Goal: Task Accomplishment & Management: Manage account settings

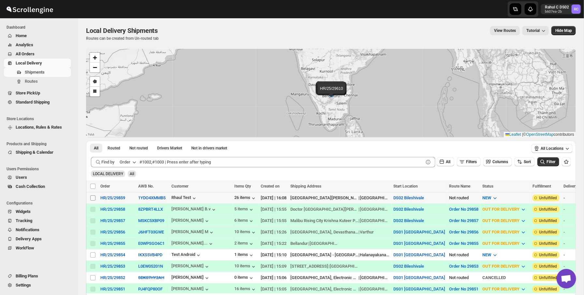
click at [94, 198] on input "Select shipment" at bounding box center [92, 197] width 5 height 5
checkbox input "true"
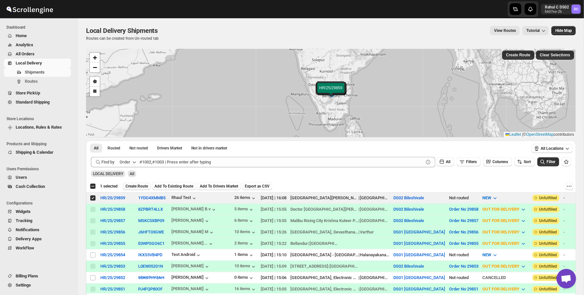
click at [141, 186] on span "Create Route" at bounding box center [136, 186] width 22 height 5
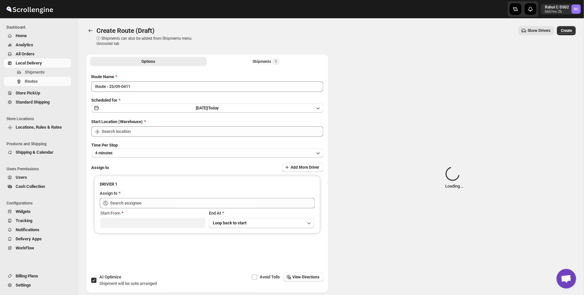
type input "DS02 Bileshivale"
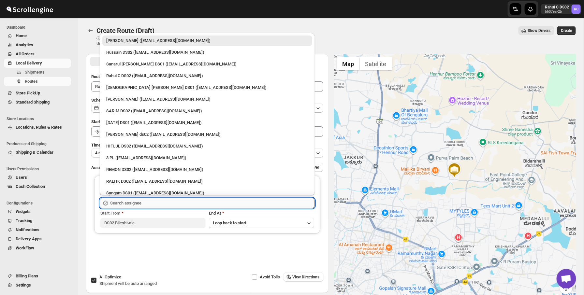
click at [158, 199] on input "text" at bounding box center [212, 203] width 204 height 10
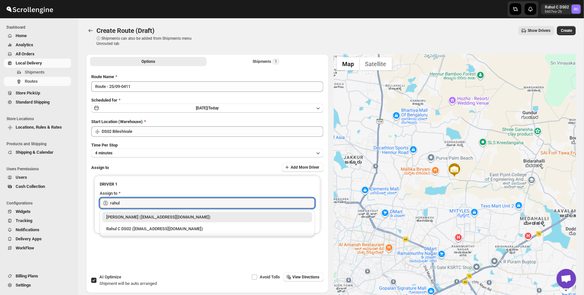
click at [160, 223] on li "Rahul C DS02 ([EMAIL_ADDRESS][DOMAIN_NAME])" at bounding box center [207, 228] width 215 height 12
type input "Rahul C DS02 ([EMAIL_ADDRESS][DOMAIN_NAME])"
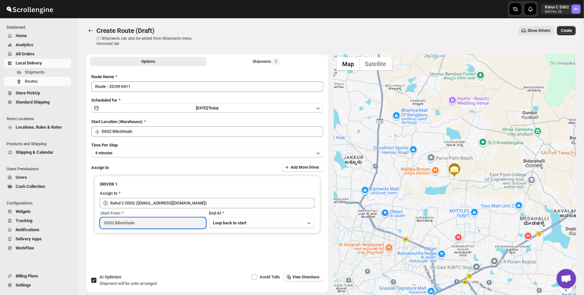
click at [160, 222] on input "DS02 Bileshivale" at bounding box center [152, 223] width 105 height 10
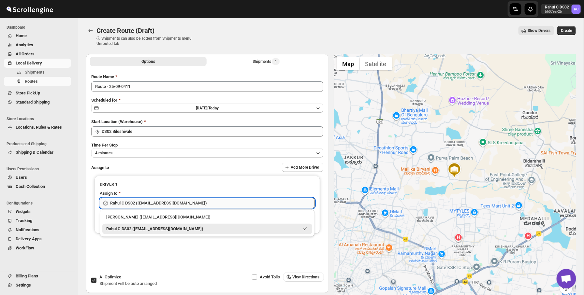
click at [161, 201] on input "Rahul C DS02 ([EMAIL_ADDRESS][DOMAIN_NAME])" at bounding box center [212, 203] width 204 height 10
click at [215, 230] on div "Rahul C DS02 ([EMAIL_ADDRESS][DOMAIN_NAME])" at bounding box center [202, 229] width 193 height 7
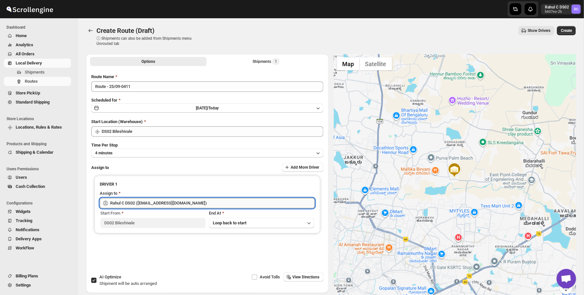
click at [209, 206] on input "Rahul C DS02 ([EMAIL_ADDRESS][DOMAIN_NAME])" at bounding box center [212, 203] width 204 height 10
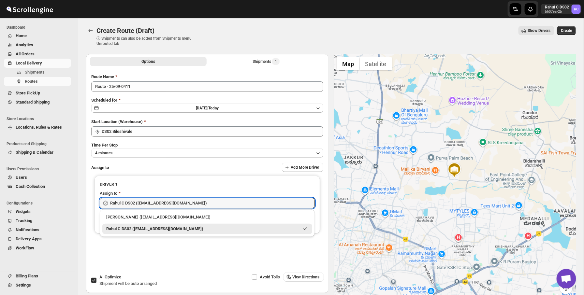
click at [291, 119] on div "Start Location (Warehouse)" at bounding box center [207, 122] width 232 height 7
click at [245, 204] on input "Rahul C DS02 ([EMAIL_ADDRESS][DOMAIN_NAME])" at bounding box center [212, 203] width 204 height 10
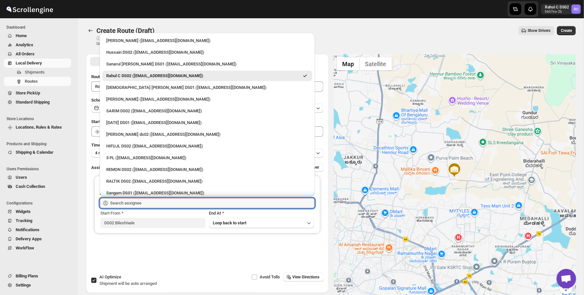
click at [155, 80] on div "Rahul C DS02 ([EMAIL_ADDRESS][DOMAIN_NAME])" at bounding box center [207, 76] width 210 height 10
type input "Rahul C DS02 ([EMAIL_ADDRESS][DOMAIN_NAME])"
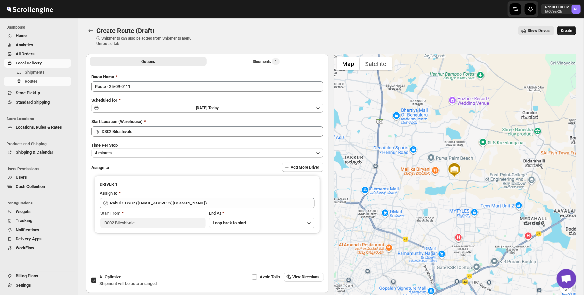
click at [569, 33] on span "Create" at bounding box center [565, 30] width 11 height 5
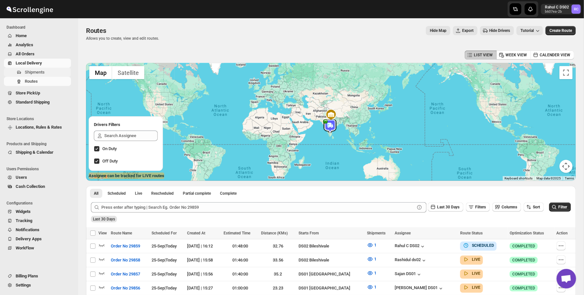
click at [40, 73] on span "Shipments" at bounding box center [35, 72] width 20 height 5
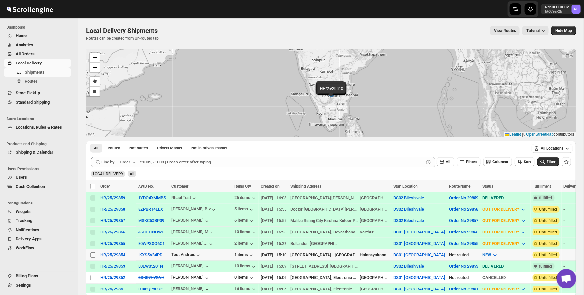
click at [92, 256] on input "Select shipment" at bounding box center [92, 254] width 5 height 5
checkbox input "true"
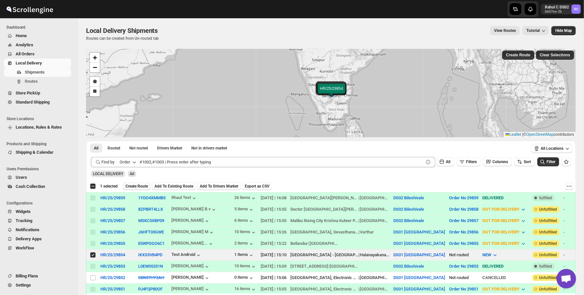
click at [148, 187] on span "Create Route" at bounding box center [136, 186] width 22 height 5
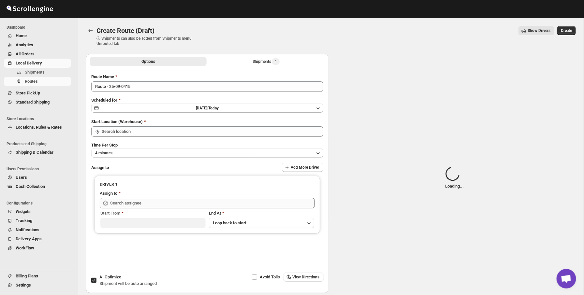
type input "DS01 [GEOGRAPHIC_DATA]"
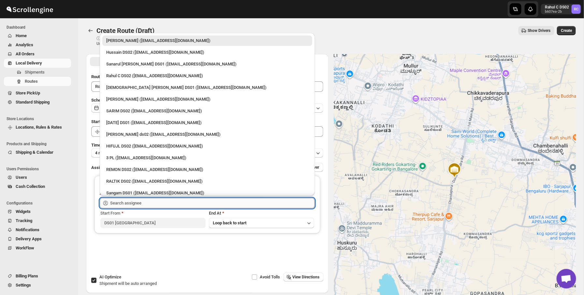
click at [119, 202] on input "text" at bounding box center [212, 203] width 204 height 10
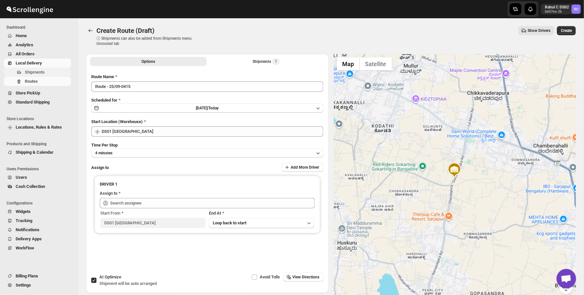
click at [59, 71] on span "Shipments" at bounding box center [47, 72] width 45 height 7
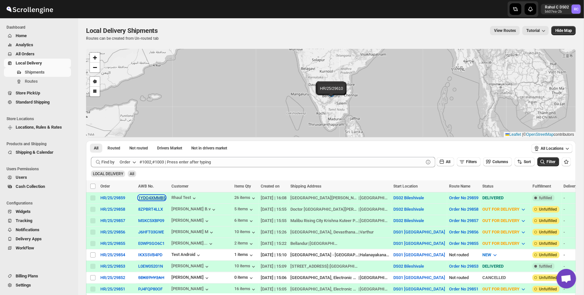
click at [158, 198] on button "1YDO4XMMB5" at bounding box center [151, 197] width 27 height 5
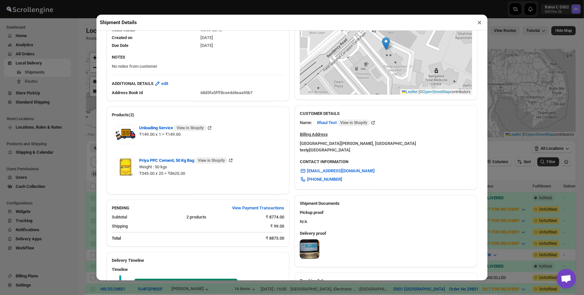
scroll to position [202, 0]
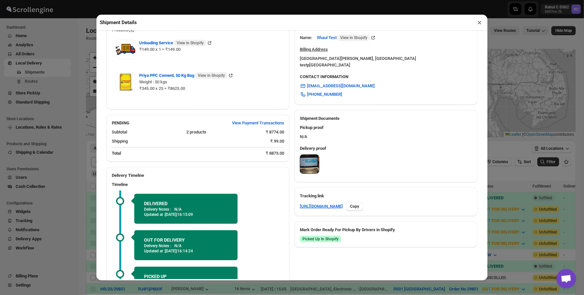
click at [311, 159] on img at bounding box center [309, 164] width 19 height 19
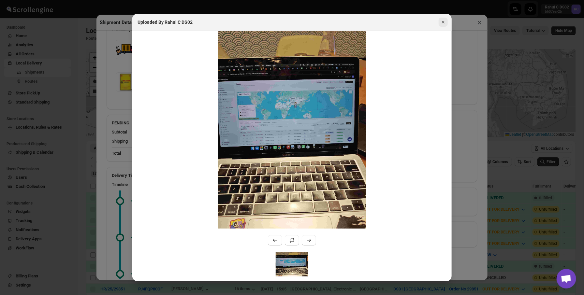
click at [441, 21] on icon "Close" at bounding box center [443, 22] width 7 height 7
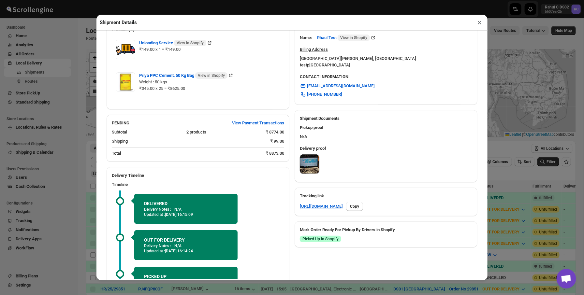
click at [475, 22] on button "×" at bounding box center [478, 22] width 9 height 9
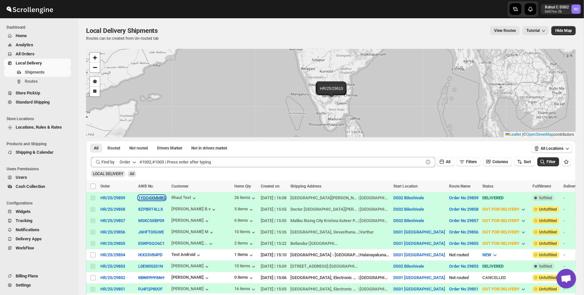
click at [157, 199] on button "1YDO4XMMB5" at bounding box center [151, 197] width 27 height 5
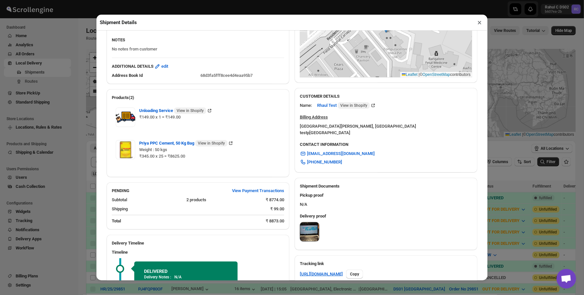
scroll to position [171, 0]
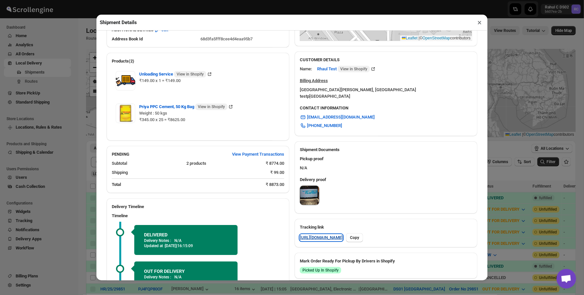
click at [327, 234] on link "https://rpnda.com/QKe8XPzk" at bounding box center [321, 237] width 43 height 7
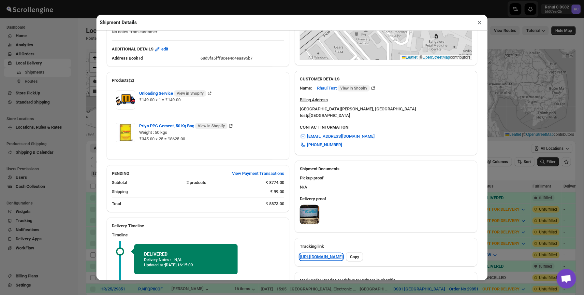
scroll to position [0, 0]
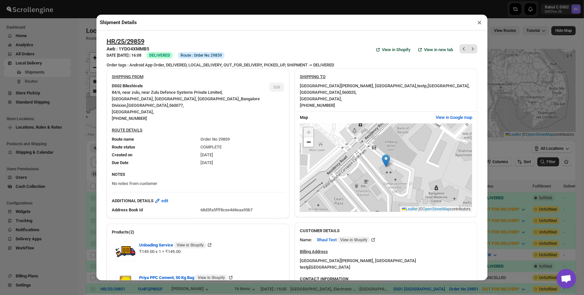
click at [64, 92] on div "Shipment Details × HR/25/29859 Awb : 1YDO4XMMB5 DATE 25-Sep-25 | 16:08 Success …" at bounding box center [292, 147] width 584 height 295
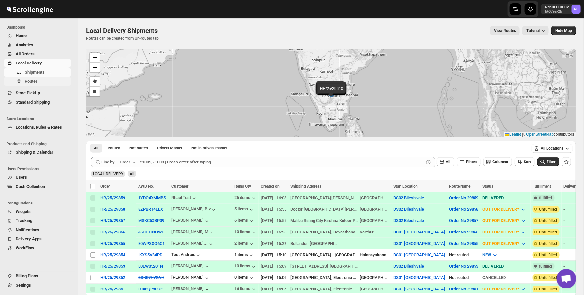
click at [27, 79] on span "Routes" at bounding box center [31, 81] width 13 height 5
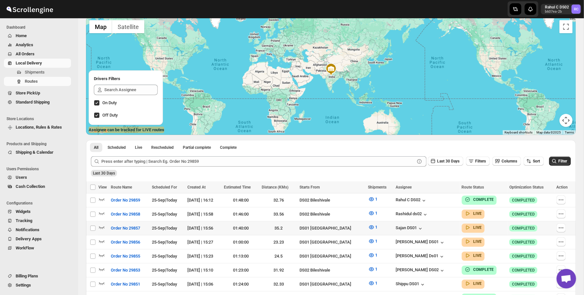
scroll to position [54, 0]
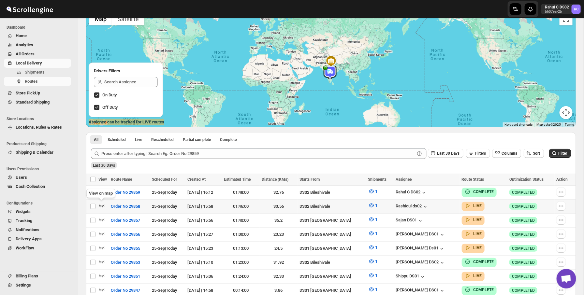
click at [102, 205] on icon "button" at bounding box center [101, 205] width 7 height 7
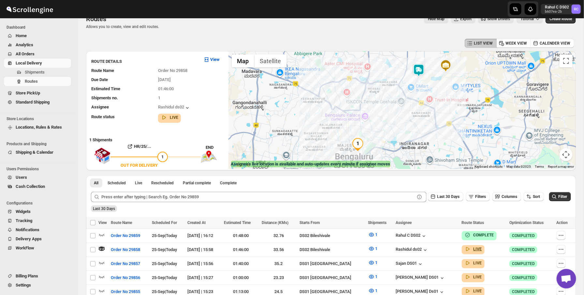
scroll to position [11, 0]
click at [359, 147] on img "1" at bounding box center [357, 144] width 13 height 13
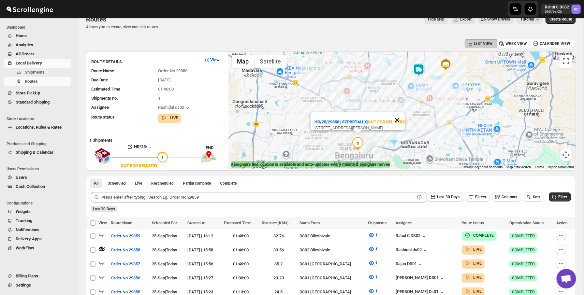
click at [401, 113] on button "Close" at bounding box center [397, 120] width 16 height 16
click at [448, 64] on img at bounding box center [445, 64] width 13 height 13
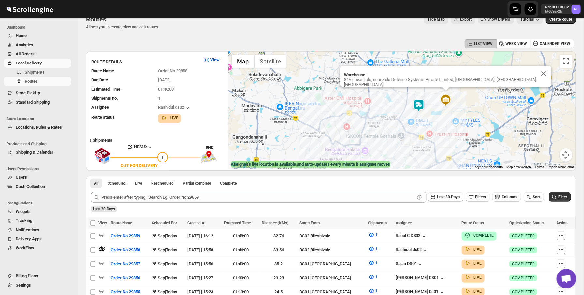
click at [416, 104] on img at bounding box center [418, 105] width 13 height 13
click at [536, 79] on button "Close" at bounding box center [543, 75] width 16 height 16
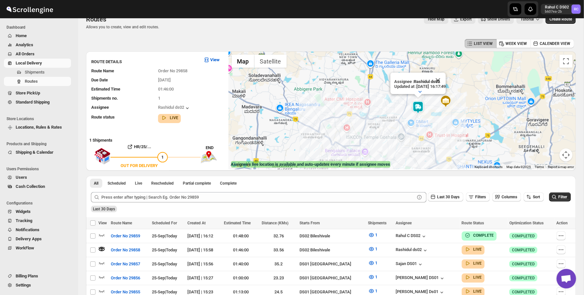
click at [346, 39] on div "LIST VIEW WEEK VIEW CALENDER VIEW" at bounding box center [330, 43] width 489 height 12
click at [41, 71] on span "Shipments" at bounding box center [35, 72] width 20 height 5
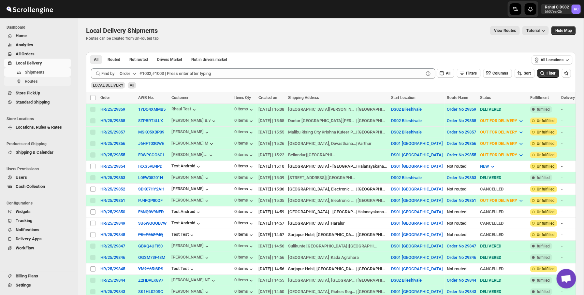
click at [61, 82] on span "Routes" at bounding box center [47, 81] width 45 height 7
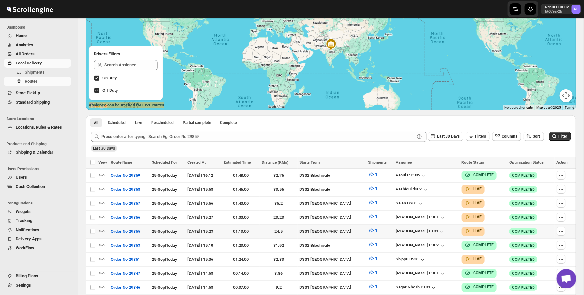
scroll to position [71, 0]
click at [100, 176] on icon "button" at bounding box center [101, 174] width 7 height 7
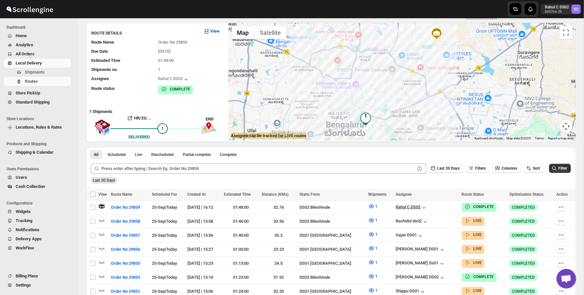
scroll to position [36, 0]
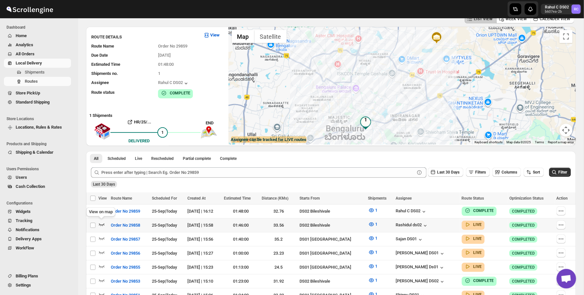
click at [103, 222] on icon "button" at bounding box center [101, 224] width 7 height 7
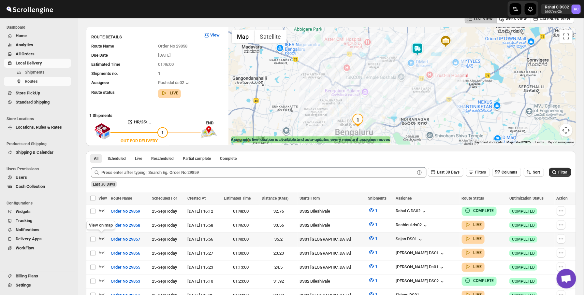
click at [103, 236] on icon "button" at bounding box center [101, 238] width 7 height 7
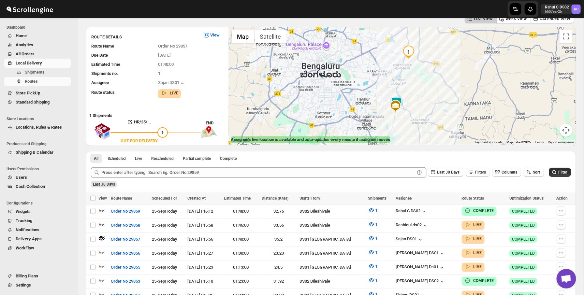
click at [410, 51] on img "1" at bounding box center [408, 52] width 13 height 13
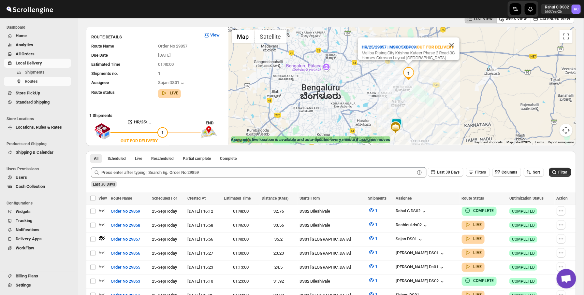
click at [394, 127] on img at bounding box center [395, 127] width 13 height 13
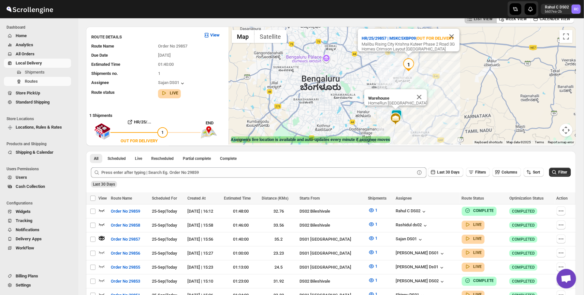
click at [308, 11] on div at bounding box center [292, 9] width 156 height 18
click at [58, 71] on span "Shipments" at bounding box center [47, 72] width 45 height 7
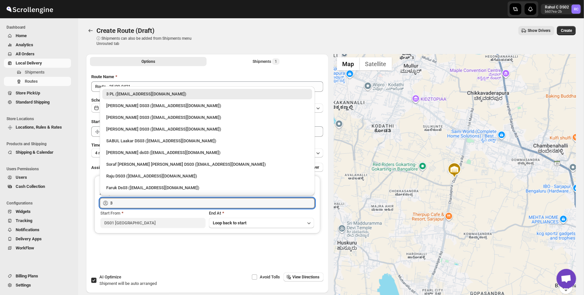
type input "3"
click at [138, 42] on p "ⓘ Shipments can also be added from Shipments menu Unrouted tab" at bounding box center [147, 41] width 103 height 10
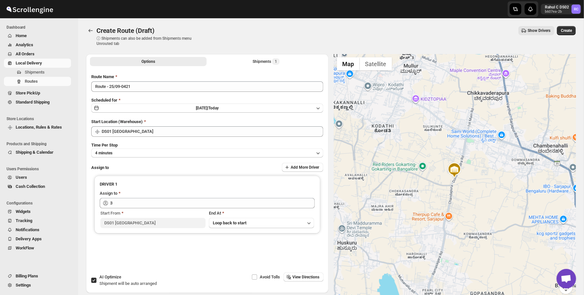
click at [34, 283] on span "Settings" at bounding box center [43, 285] width 54 height 7
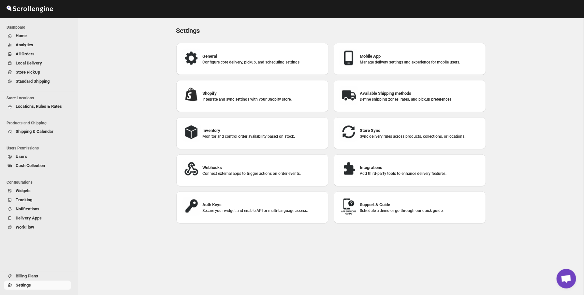
click at [372, 65] on div "Mobile App Manage delivery settings and experience for mobile users." at bounding box center [410, 58] width 142 height 21
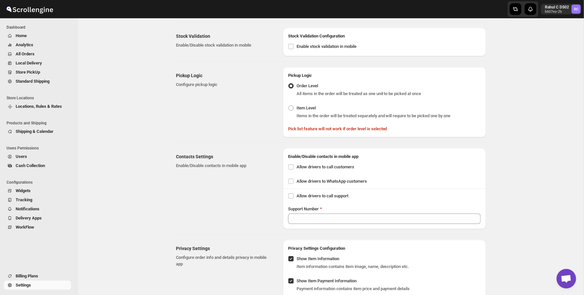
scroll to position [292, 0]
click at [255, 178] on div "Contacts Settings Enable/Disable contacts in mobile app" at bounding box center [226, 188] width 101 height 81
click at [231, 109] on div "Pickup Logic Configure pickup logic" at bounding box center [226, 102] width 101 height 70
click at [203, 67] on div "Pickup Logic Configure pickup logic" at bounding box center [226, 102] width 101 height 70
click at [258, 189] on div "Contacts Settings Enable/Disable contacts in mobile app" at bounding box center [226, 188] width 101 height 81
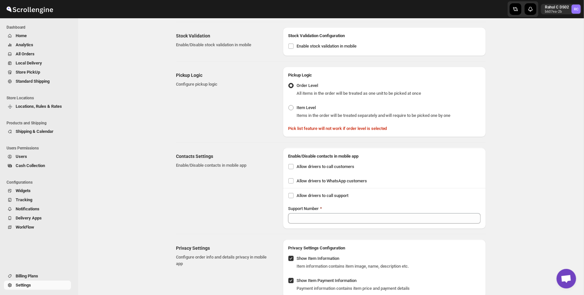
click at [228, 156] on div "Contacts Settings Enable/Disable contacts in mobile app" at bounding box center [224, 161] width 96 height 16
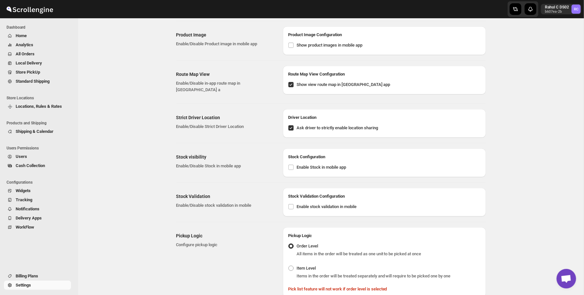
scroll to position [4, 0]
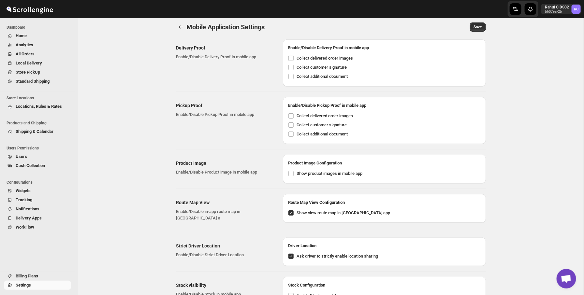
click at [177, 16] on div at bounding box center [107, 9] width 214 height 16
click at [177, 29] on icon "back" at bounding box center [180, 27] width 7 height 7
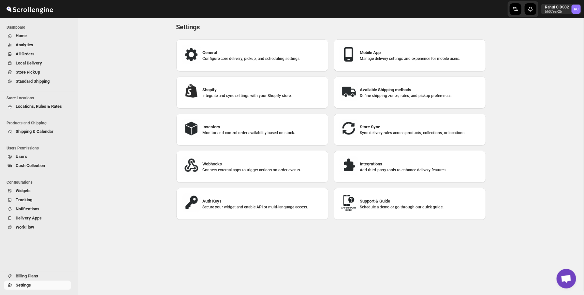
click at [163, 40] on div "Settings. This page is ready Settings General Configure core delivery, pickup, …" at bounding box center [330, 153] width 505 height 277
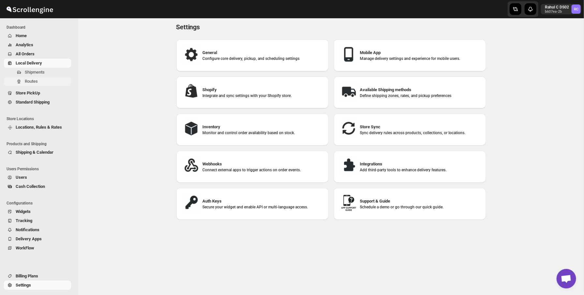
click at [38, 82] on span "Routes" at bounding box center [47, 81] width 45 height 7
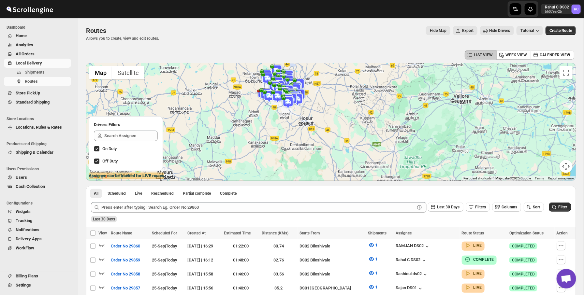
drag, startPoint x: 286, startPoint y: 86, endPoint x: 307, endPoint y: 118, distance: 37.4
click at [298, 106] on img at bounding box center [291, 99] width 13 height 13
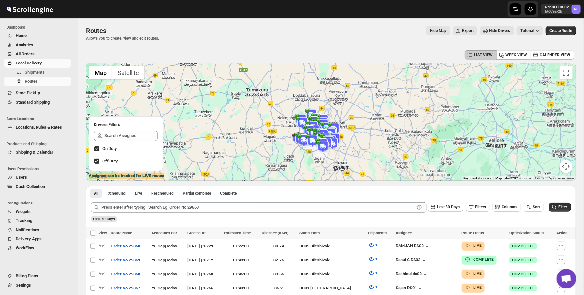
drag, startPoint x: 328, startPoint y: 77, endPoint x: 353, endPoint y: 107, distance: 39.1
click at [353, 107] on div at bounding box center [330, 122] width 489 height 118
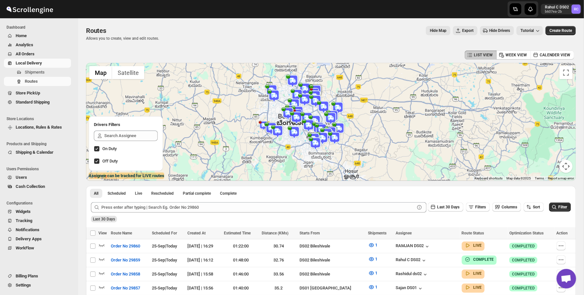
drag, startPoint x: 348, startPoint y: 86, endPoint x: 351, endPoint y: 94, distance: 8.7
click at [351, 94] on div at bounding box center [330, 122] width 489 height 118
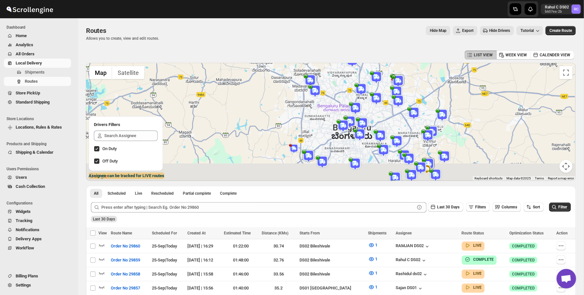
drag, startPoint x: 357, startPoint y: 128, endPoint x: 351, endPoint y: 90, distance: 38.1
click at [351, 90] on div at bounding box center [330, 122] width 489 height 118
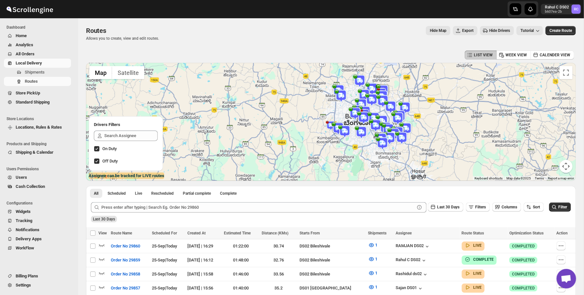
drag, startPoint x: 399, startPoint y: 106, endPoint x: 361, endPoint y: 80, distance: 45.9
click at [361, 100] on div "To navigate, press the arrow keys." at bounding box center [543, 100] width 489 height 0
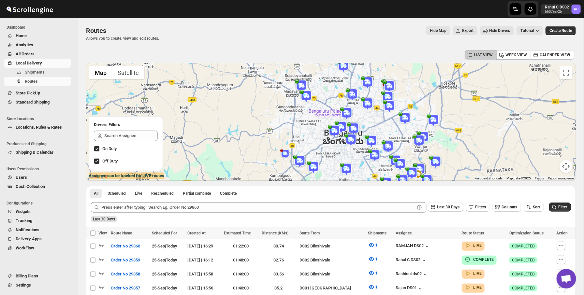
drag, startPoint x: 350, startPoint y: 135, endPoint x: 343, endPoint y: 116, distance: 20.6
click at [343, 115] on img at bounding box center [346, 113] width 13 height 13
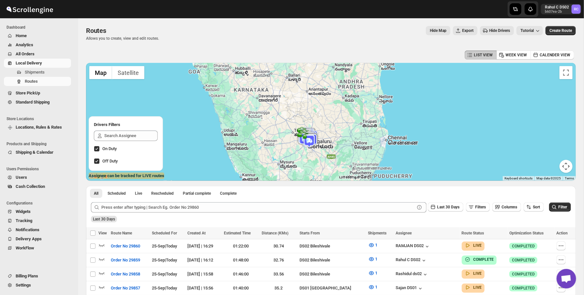
click at [308, 142] on img at bounding box center [309, 141] width 13 height 13
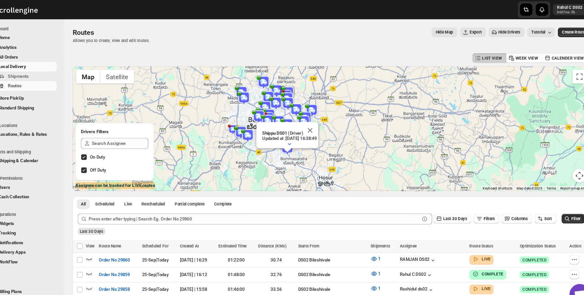
drag, startPoint x: 227, startPoint y: 156, endPoint x: 247, endPoint y: 180, distance: 31.2
click at [247, 180] on div "Shippu DS01 (Driver) Updated at : 25/09/2025, 16:38:49 Duty mode Enabled Batter…" at bounding box center [330, 122] width 489 height 118
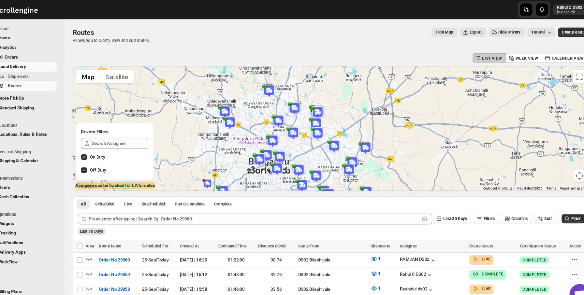
drag, startPoint x: 303, startPoint y: 141, endPoint x: 304, endPoint y: 121, distance: 19.9
click at [304, 122] on div "Shippu DS01 (Driver) Updated at : 25/09/2025, 16:38:49 Duty mode Enabled Batter…" at bounding box center [330, 122] width 489 height 118
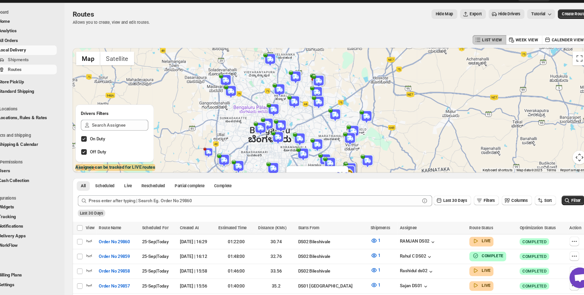
scroll to position [7, 0]
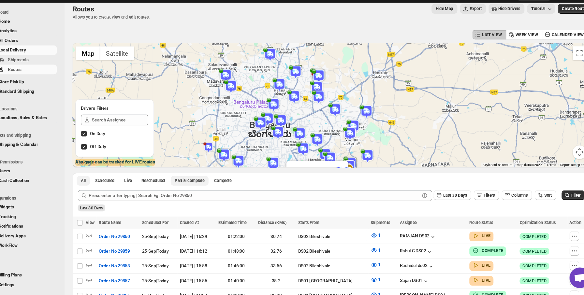
click at [206, 186] on span "Partial complete" at bounding box center [197, 186] width 28 height 5
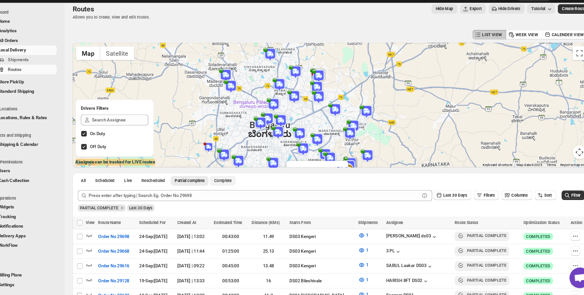
click at [236, 188] on span "Complete" at bounding box center [228, 186] width 17 height 5
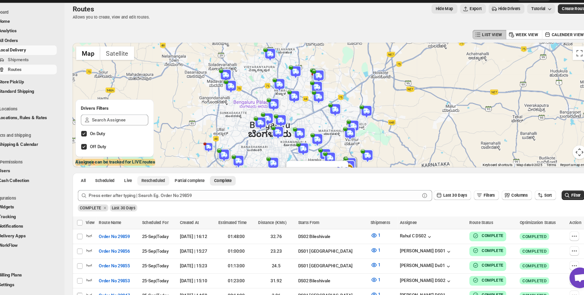
click at [169, 188] on span "Rescheduled" at bounding box center [162, 186] width 22 height 5
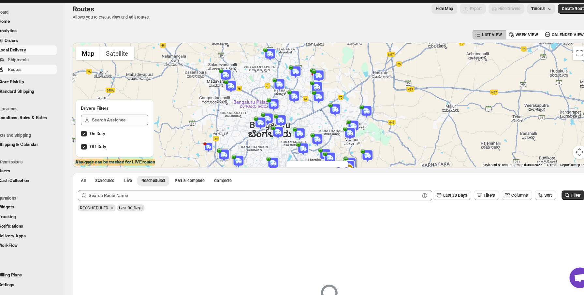
click at [115, 182] on div "All Scheduled Live Rescheduled Partial complete Complete More views All Schedul…" at bounding box center [177, 186] width 182 height 14
click at [115, 186] on span "Scheduled" at bounding box center [116, 186] width 18 height 5
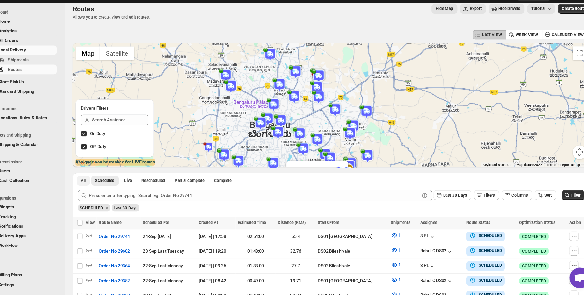
click at [91, 185] on button "All" at bounding box center [96, 186] width 12 height 9
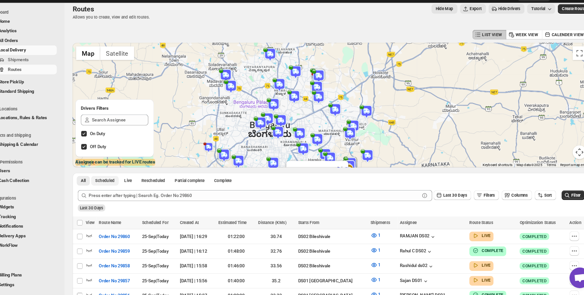
click at [121, 186] on span "Scheduled" at bounding box center [116, 186] width 18 height 5
click at [138, 186] on span "Live" at bounding box center [138, 186] width 7 height 5
click at [99, 186] on button "All" at bounding box center [96, 186] width 12 height 9
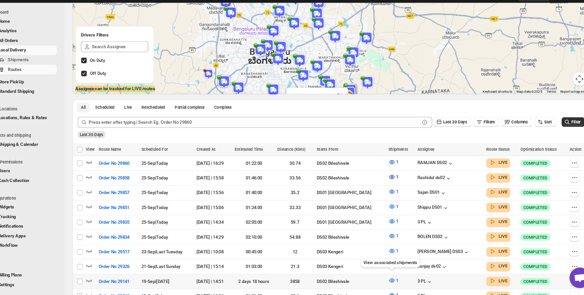
scroll to position [99, 0]
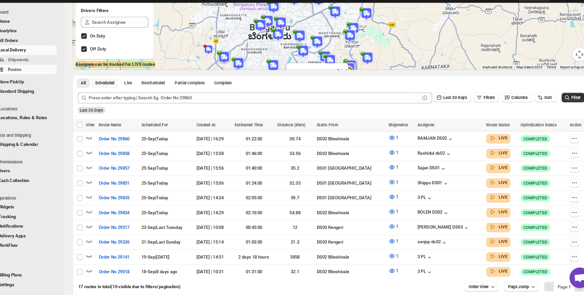
click at [118, 97] on span "Scheduled" at bounding box center [116, 94] width 18 height 5
click at [138, 95] on span "Live" at bounding box center [138, 94] width 7 height 5
click at [119, 94] on span "Scheduled" at bounding box center [116, 94] width 18 height 5
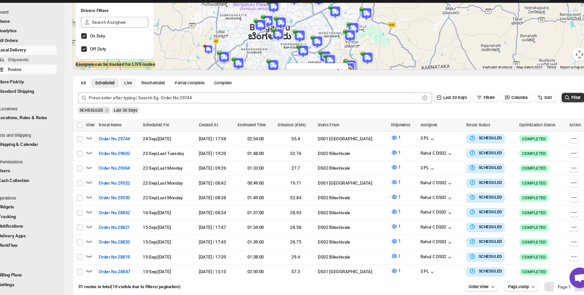
click at [141, 94] on span "Live" at bounding box center [138, 94] width 7 height 5
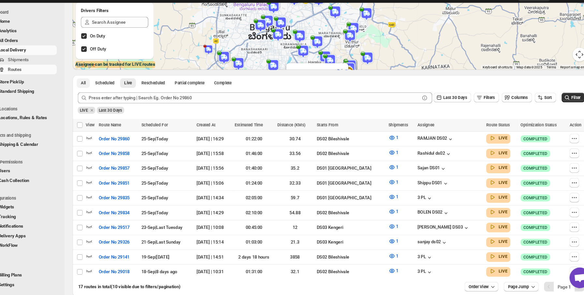
click at [93, 95] on button "All" at bounding box center [96, 94] width 12 height 9
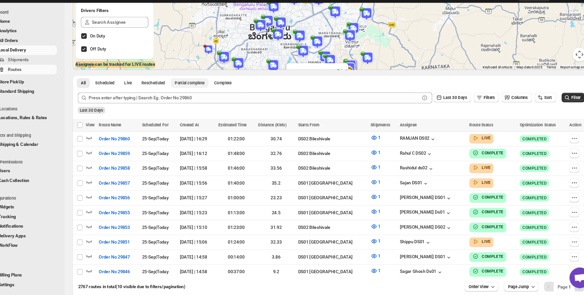
click at [194, 99] on button "Partial complete" at bounding box center [197, 94] width 36 height 9
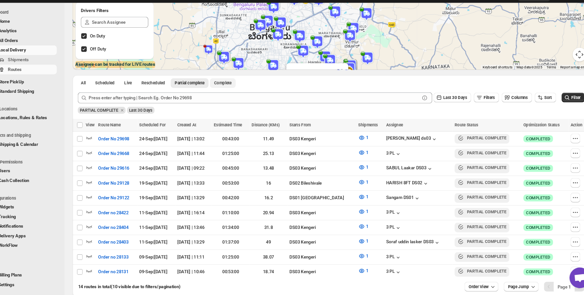
click at [231, 93] on span "Complete" at bounding box center [228, 94] width 17 height 5
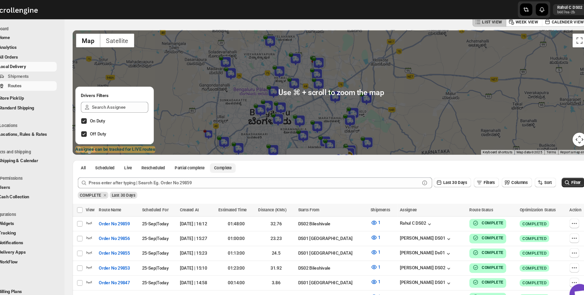
scroll to position [0, 0]
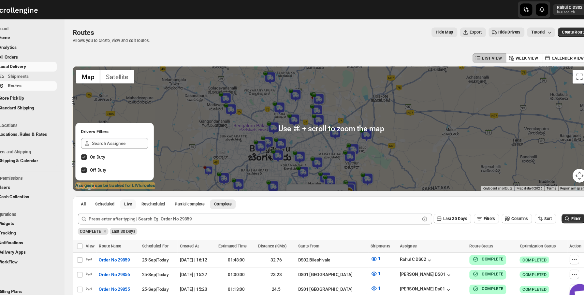
click at [146, 191] on button "Live" at bounding box center [138, 193] width 15 height 9
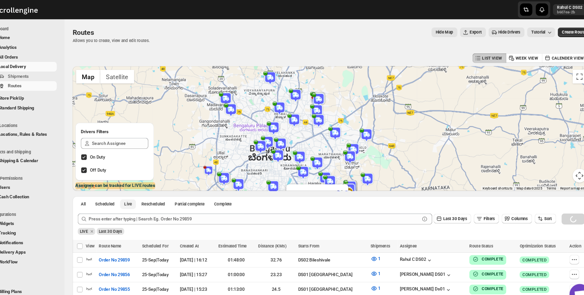
click at [142, 193] on span "Live" at bounding box center [138, 193] width 7 height 5
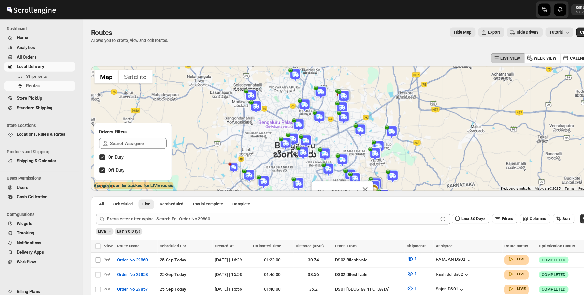
drag, startPoint x: 310, startPoint y: 144, endPoint x: 315, endPoint y: 113, distance: 31.3
click at [315, 113] on div "Shippu DS01 (Driver) Updated at : 25/09/2025, 16:38:49 Duty mode Enabled Batter…" at bounding box center [330, 122] width 489 height 118
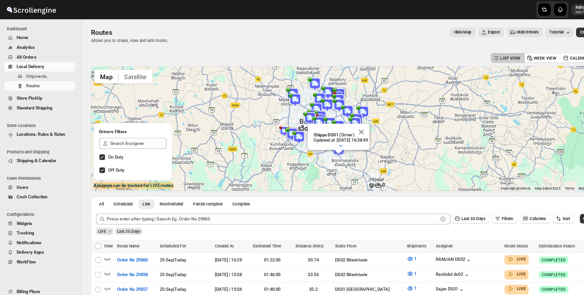
click at [194, 55] on div "LIST VIEW WEEK VIEW CALENDER VIEW" at bounding box center [330, 55] width 489 height 12
click at [181, 35] on div "Routes Allows you to create, view and edit routes. Hide Map Export Hide Drivers…" at bounding box center [330, 33] width 489 height 15
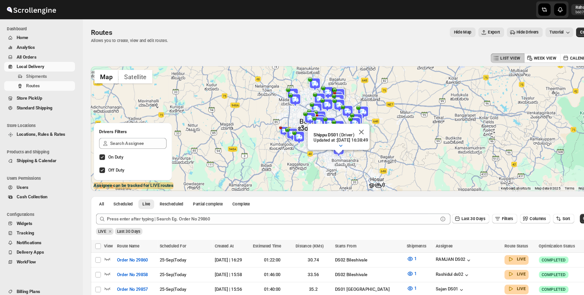
click at [181, 35] on div "Routes Allows you to create, view and edit routes. Hide Map Export Hide Drivers…" at bounding box center [330, 33] width 489 height 15
click at [134, 46] on div "Routes. This page is ready Routes Allows you to create, view and edit routes. H…" at bounding box center [330, 33] width 489 height 31
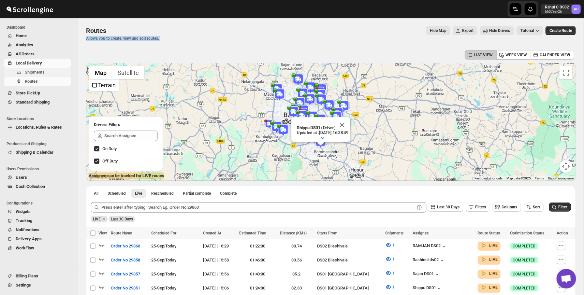
click at [46, 73] on span "Shipments" at bounding box center [47, 72] width 45 height 7
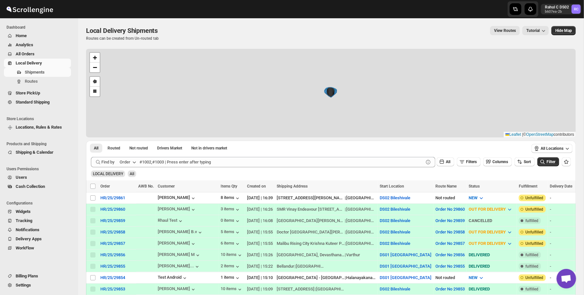
click at [92, 112] on div "+ − Draw a polygon Draw a rectangle Leaflet | © OpenStreetMap contributors" at bounding box center [330, 93] width 489 height 89
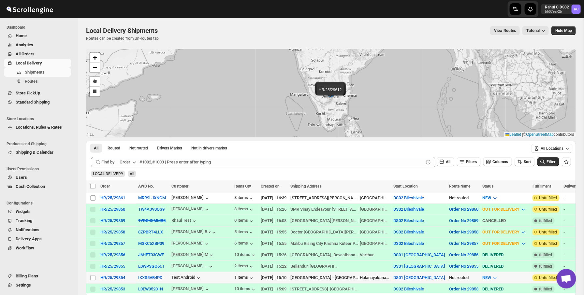
click at [91, 274] on td "Select shipment" at bounding box center [92, 277] width 12 height 11
checkbox input "true"
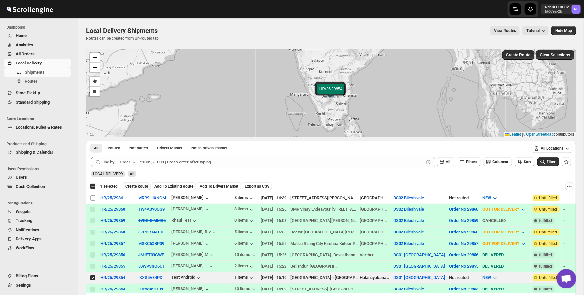
click at [147, 186] on span "Create Route" at bounding box center [136, 186] width 22 height 5
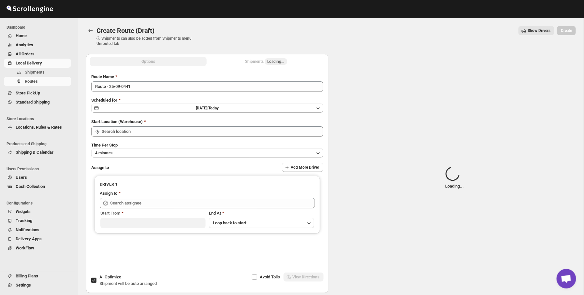
type input "DS01 [GEOGRAPHIC_DATA]"
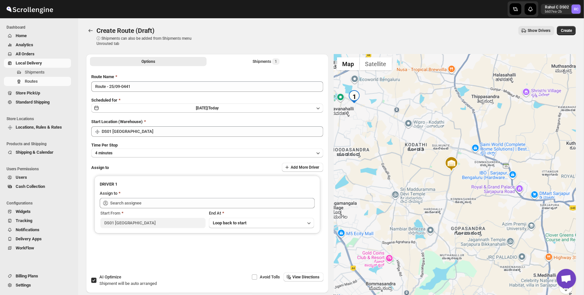
click at [521, 32] on icon "button" at bounding box center [523, 31] width 5 height 4
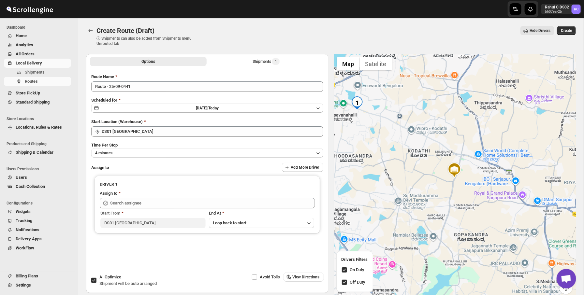
scroll to position [37, 0]
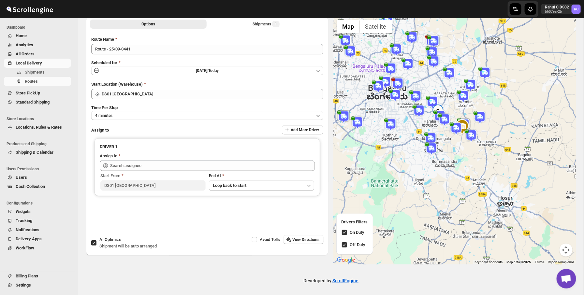
click at [470, 129] on img at bounding box center [463, 125] width 13 height 13
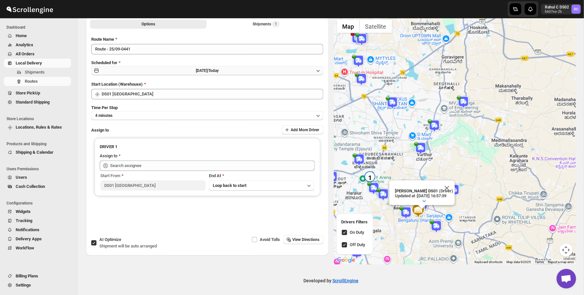
scroll to position [0, 0]
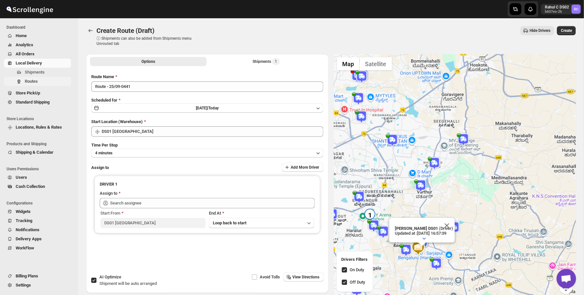
click at [57, 78] on span "Routes" at bounding box center [47, 81] width 45 height 7
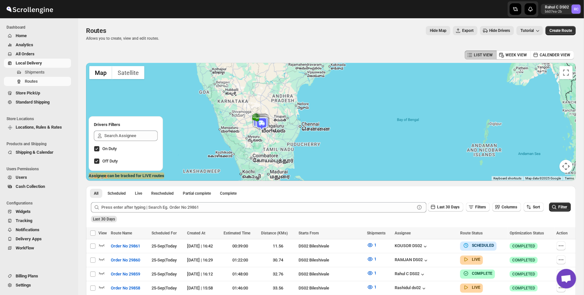
drag, startPoint x: 239, startPoint y: 125, endPoint x: 263, endPoint y: 125, distance: 24.7
click at [263, 125] on img at bounding box center [261, 123] width 13 height 13
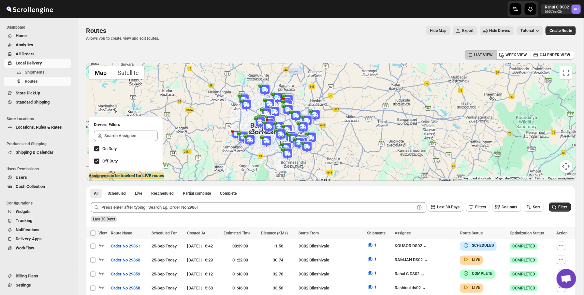
drag, startPoint x: 263, startPoint y: 125, endPoint x: 340, endPoint y: 64, distance: 98.3
click at [340, 64] on div at bounding box center [330, 122] width 489 height 118
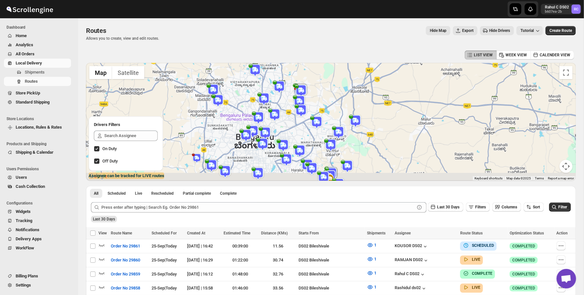
drag, startPoint x: 297, startPoint y: 161, endPoint x: 339, endPoint y: 116, distance: 61.5
click at [339, 116] on div at bounding box center [330, 122] width 489 height 118
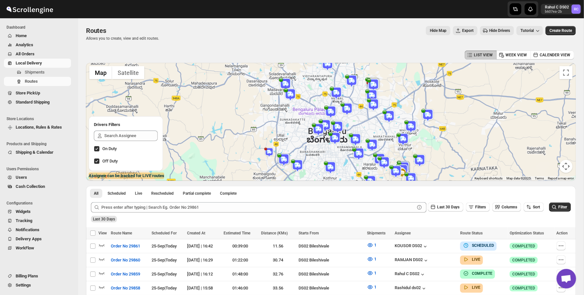
click at [404, 36] on div "Routes Allows you to create, view and edit routes. Hide Map Export Hide Drivers…" at bounding box center [330, 33] width 489 height 15
click at [286, 53] on div "LIST VIEW WEEK VIEW CALENDER VIEW" at bounding box center [330, 55] width 489 height 12
click at [126, 45] on div "Routes. This page is ready Routes Allows you to create, view and edit routes. H…" at bounding box center [330, 33] width 489 height 31
click at [131, 38] on p "Allows you to create, view and edit routes." at bounding box center [122, 38] width 73 height 5
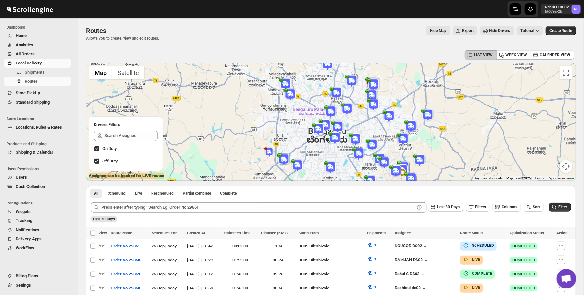
click at [45, 170] on span "Users Permissions" at bounding box center [40, 168] width 67 height 5
click at [45, 182] on button "Cash Collection" at bounding box center [37, 186] width 67 height 9
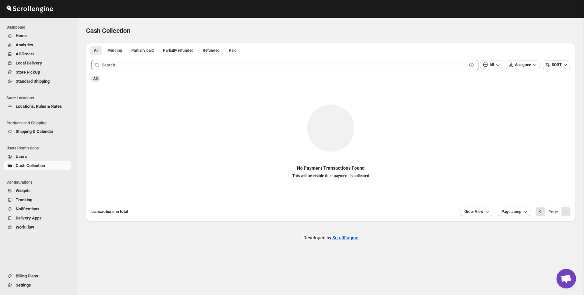
click at [44, 178] on li "Configurations" at bounding box center [37, 182] width 75 height 8
click at [49, 159] on span "Users" at bounding box center [43, 156] width 54 height 7
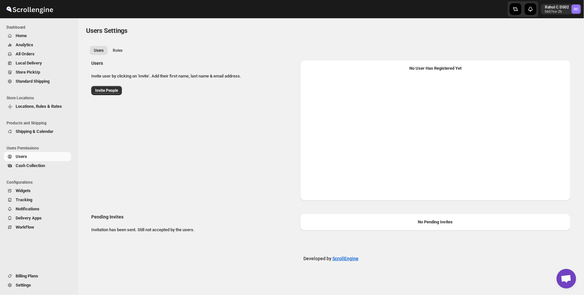
select select "637b767fbaab0276b10c91d5"
select select "637b767fbaab0276b10c91d7"
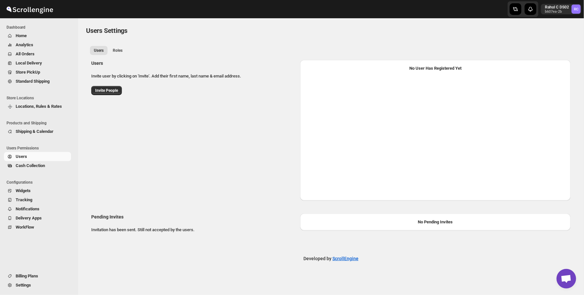
select select "637b767fbaab0276b10c91d5"
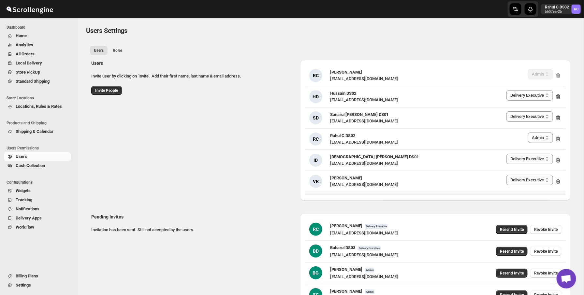
click at [288, 102] on div "Users Invite user by clicking on 'Invite'. Add their first name, last name & em…" at bounding box center [328, 128] width 484 height 146
click at [288, 103] on div "Users Invite user by clicking on 'Invite'. Add their first name, last name & em…" at bounding box center [328, 128] width 484 height 146
click at [278, 92] on div "Users Invite user by clicking on 'Invite'. Add their first name, last name & em…" at bounding box center [193, 77] width 204 height 35
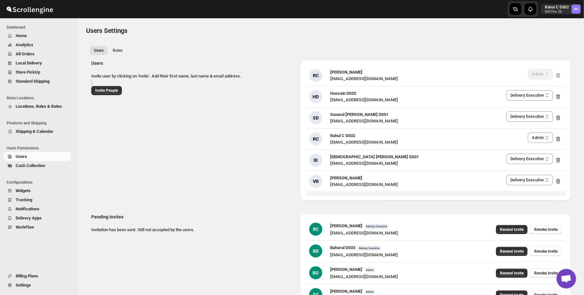
click at [278, 92] on div "Users Invite user by clicking on 'Invite'. Add their first name, last name & em…" at bounding box center [193, 77] width 204 height 35
click at [126, 51] on button "Roles" at bounding box center [118, 50] width 18 height 9
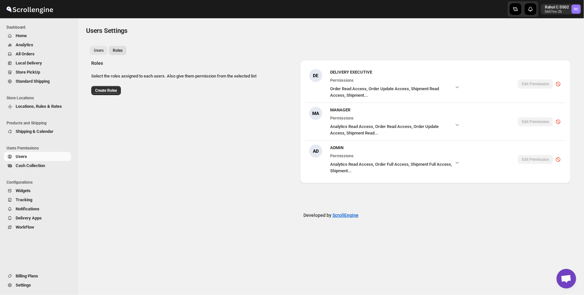
click at [106, 53] on button "Users" at bounding box center [99, 50] width 18 height 9
select select "637b767fbaab0276b10c91d5"
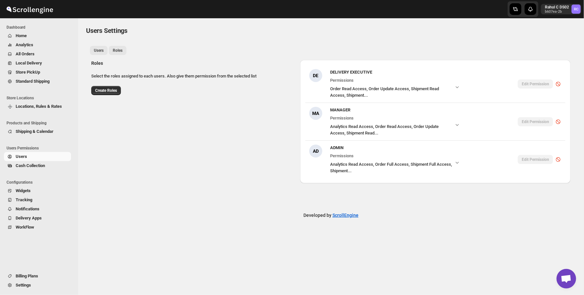
select select "637b767fbaab0276b10c91d7"
select select "637b767fbaab0276b10c91d5"
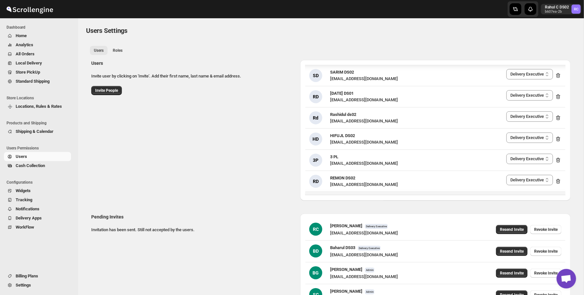
scroll to position [139, 0]
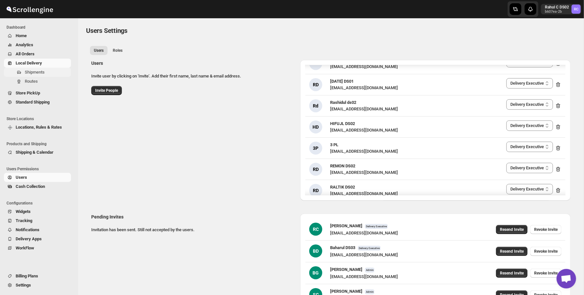
click at [47, 73] on span "Shipments" at bounding box center [47, 72] width 45 height 7
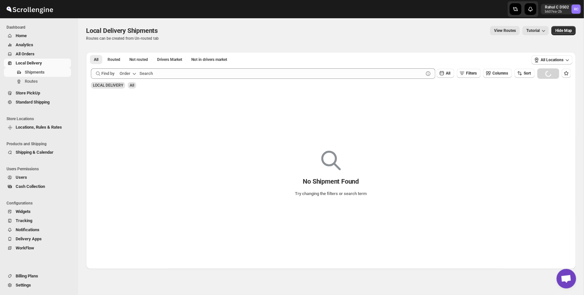
click at [48, 86] on div "Shipments Routes" at bounding box center [37, 78] width 75 height 21
click at [54, 82] on span "Routes" at bounding box center [47, 81] width 45 height 7
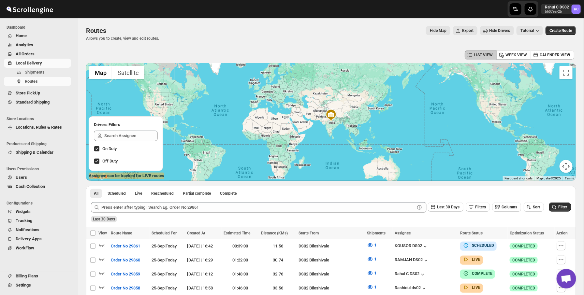
click at [285, 32] on div "Hide Map Export Hide Drivers Tutorial" at bounding box center [353, 30] width 378 height 9
click at [159, 38] on p "Allows you to create, view and edit routes." at bounding box center [122, 38] width 73 height 5
click at [60, 76] on button "Shipments" at bounding box center [37, 72] width 67 height 9
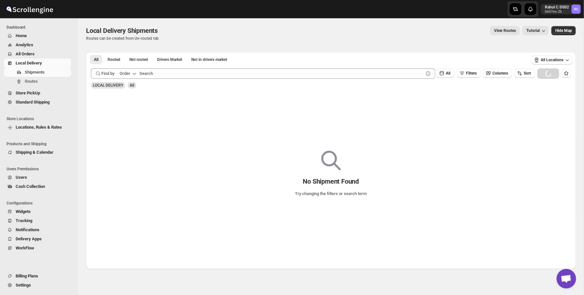
click at [44, 178] on span "Users" at bounding box center [43, 177] width 54 height 7
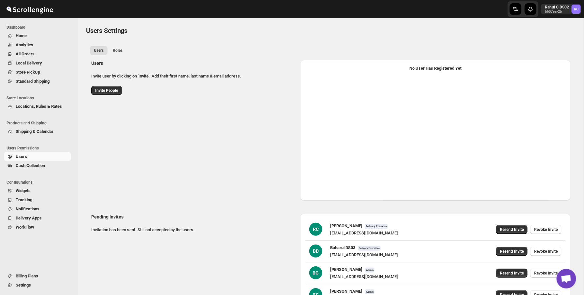
select select "637b767fbaab0276b10c91d5"
select select "637b767fbaab0276b10c91d7"
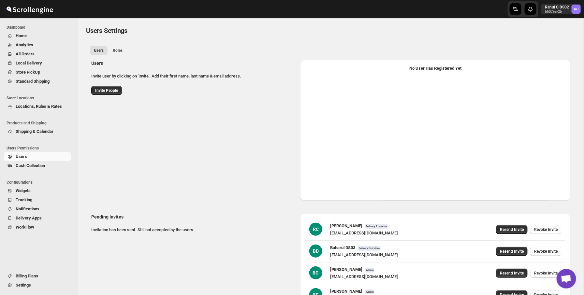
select select "637b767fbaab0276b10c91d5"
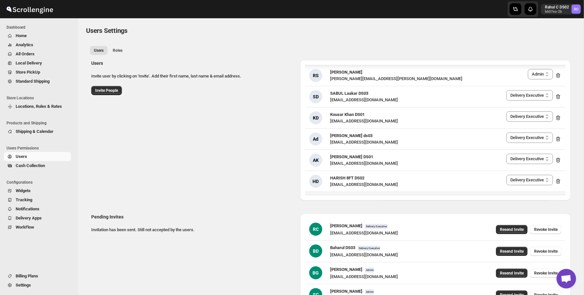
scroll to position [984, 0]
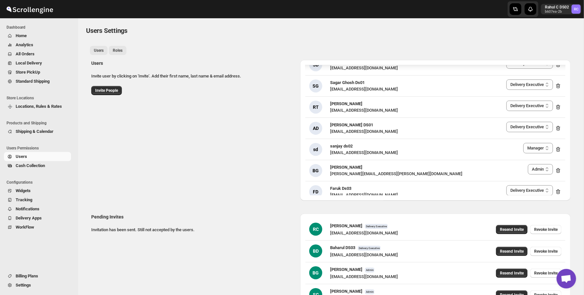
click at [111, 53] on button "Roles" at bounding box center [118, 50] width 18 height 9
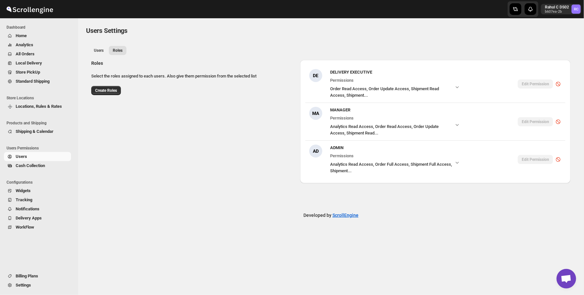
click at [310, 178] on div "DE DELIVERY EXECUTIVE Permissions Order Read Access, Order Update Access, Shipm…" at bounding box center [435, 121] width 270 height 123
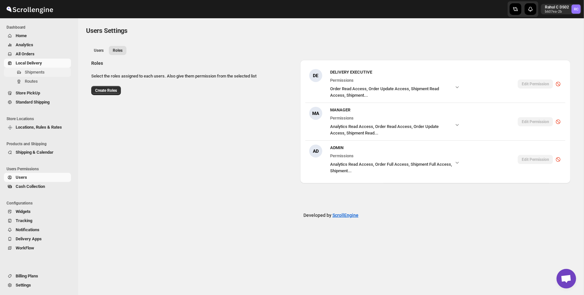
click at [48, 73] on span "Shipments" at bounding box center [47, 72] width 45 height 7
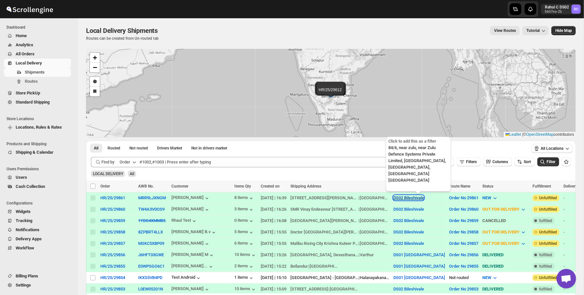
click at [424, 195] on button "DS02 Bileshivale" at bounding box center [408, 197] width 31 height 5
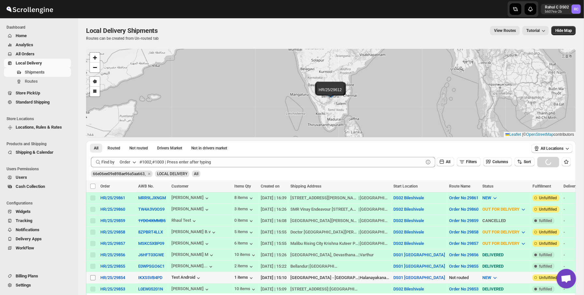
click at [95, 276] on span at bounding box center [93, 278] width 6 height 6
click at [95, 276] on input "Select shipment" at bounding box center [92, 277] width 5 height 5
checkbox input "false"
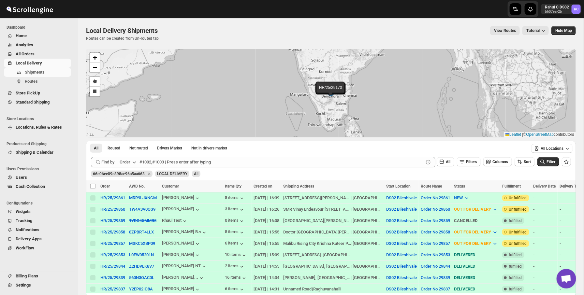
scroll to position [127, 0]
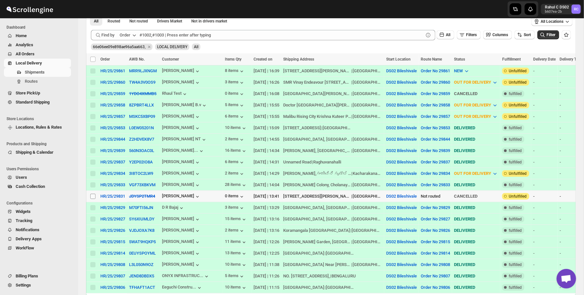
click at [94, 198] on input "Select shipment" at bounding box center [92, 196] width 5 height 5
checkbox input "true"
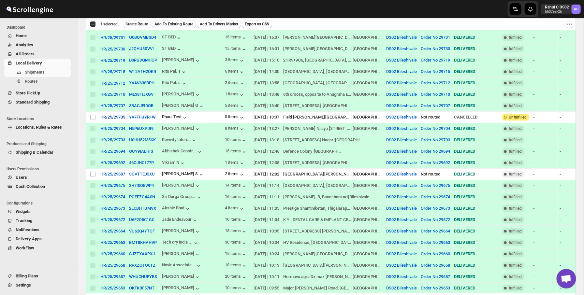
scroll to position [630, 0]
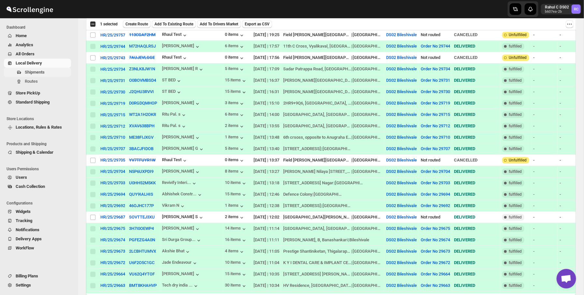
click at [37, 69] on span "Shipments" at bounding box center [47, 72] width 45 height 7
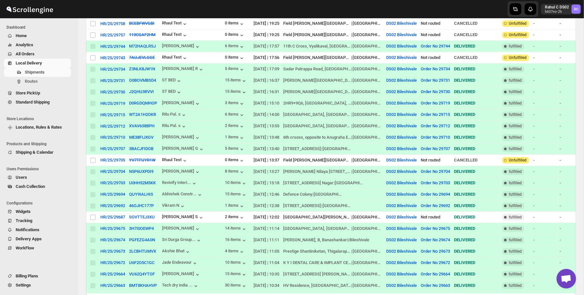
scroll to position [0, 0]
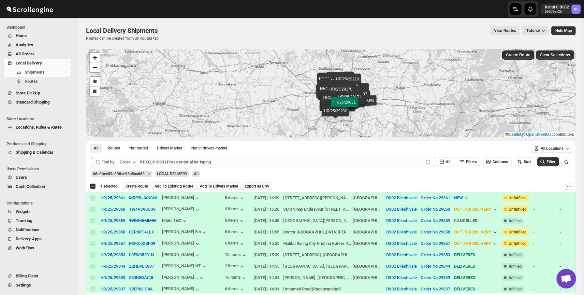
click at [63, 87] on div "Shipments Routes" at bounding box center [37, 78] width 75 height 21
click at [63, 80] on span "Routes" at bounding box center [47, 81] width 45 height 7
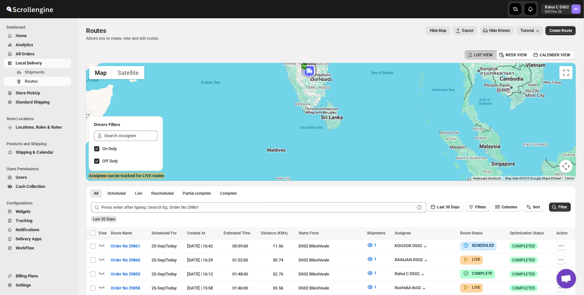
click at [313, 49] on div "Routes. This page is ready Routes Allows you to create, view and edit routes. H…" at bounding box center [330, 33] width 489 height 31
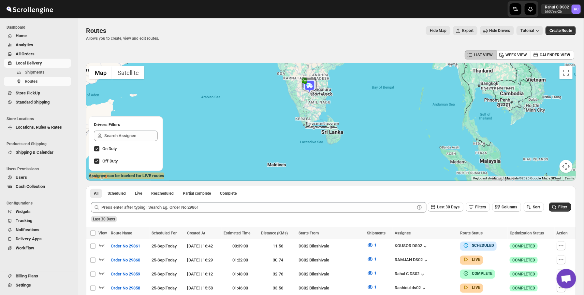
drag, startPoint x: 314, startPoint y: 90, endPoint x: 315, endPoint y: 132, distance: 42.7
click at [315, 132] on div at bounding box center [330, 122] width 489 height 118
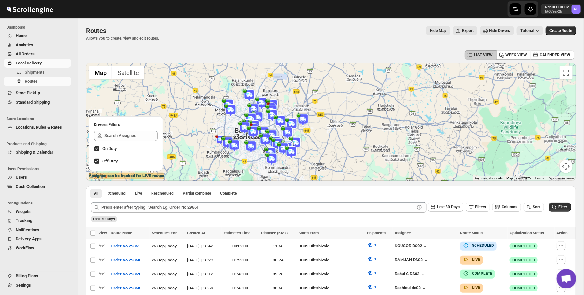
drag, startPoint x: 309, startPoint y: 155, endPoint x: 343, endPoint y: 133, distance: 40.8
click at [343, 133] on div at bounding box center [330, 122] width 489 height 118
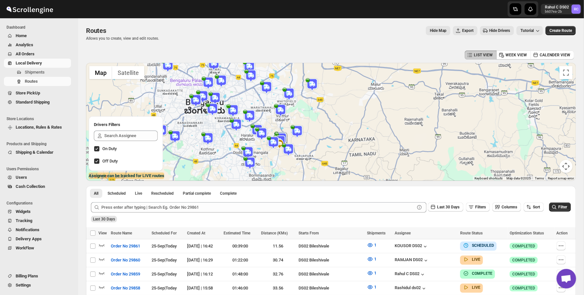
click at [288, 93] on img at bounding box center [288, 94] width 13 height 13
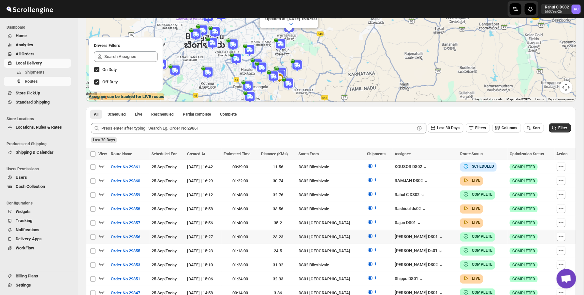
scroll to position [94, 0]
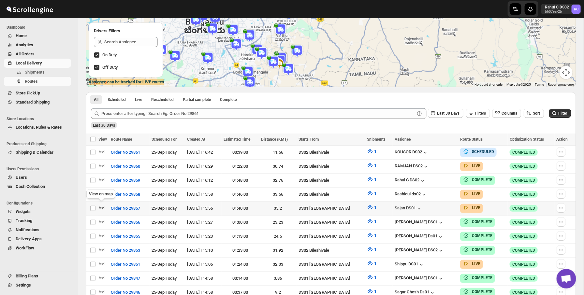
click at [102, 205] on icon "button" at bounding box center [101, 207] width 7 height 7
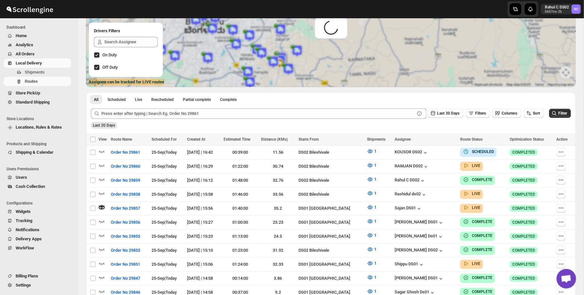
scroll to position [0, 0]
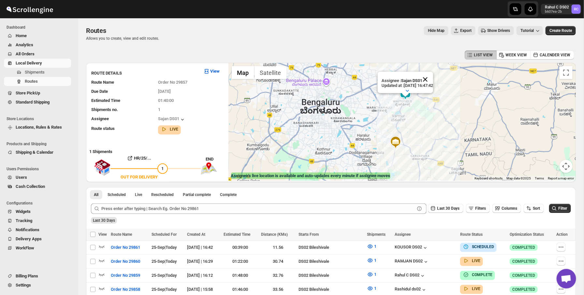
click at [433, 81] on button "Close" at bounding box center [425, 80] width 16 height 16
click at [484, 54] on span "LIST VIEW" at bounding box center [482, 54] width 19 height 5
click at [404, 49] on div "LIST VIEW WEEK VIEW CALENDER VIEW" at bounding box center [330, 55] width 489 height 12
click at [487, 29] on span "Show Drivers" at bounding box center [498, 30] width 23 height 5
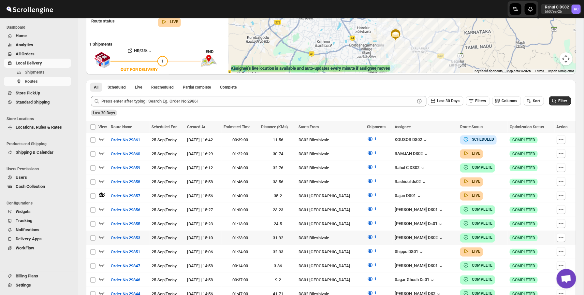
scroll to position [309, 0]
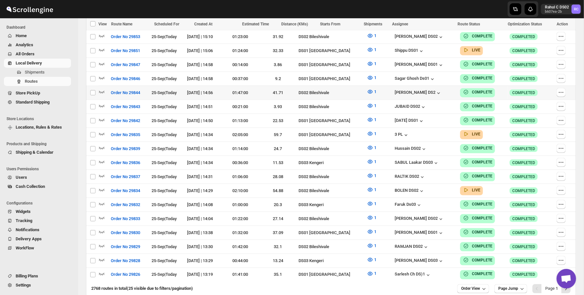
click at [413, 92] on td "[PERSON_NAME] DS2" at bounding box center [424, 93] width 65 height 14
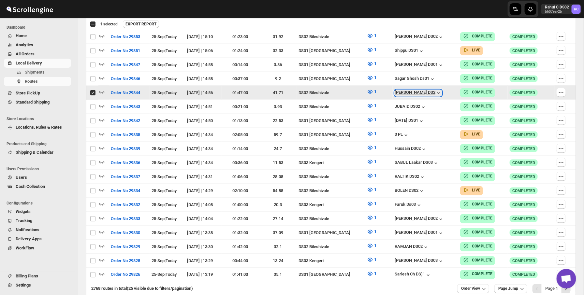
click at [419, 90] on div "[PERSON_NAME] DS2" at bounding box center [417, 93] width 47 height 7
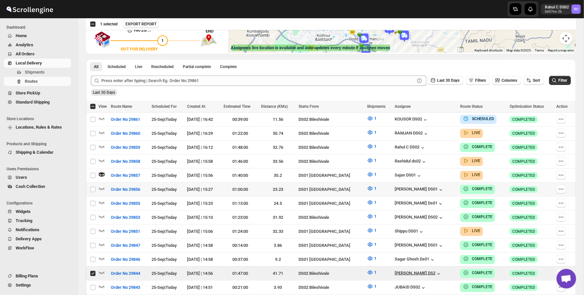
scroll to position [0, 0]
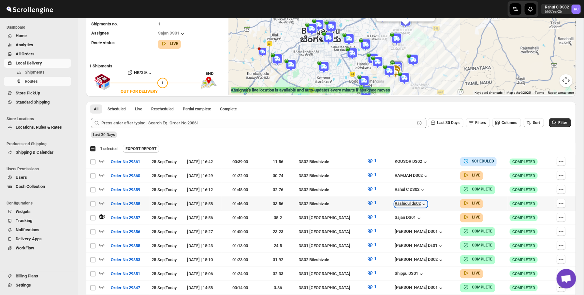
click at [411, 203] on div "Rashidul ds02" at bounding box center [410, 204] width 33 height 7
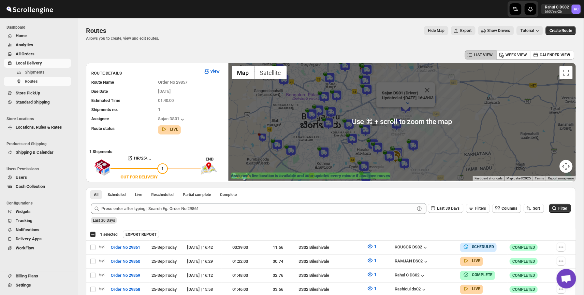
click at [361, 7] on div at bounding box center [292, 9] width 156 height 18
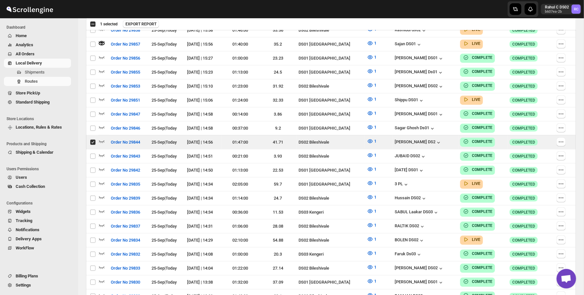
scroll to position [212, 0]
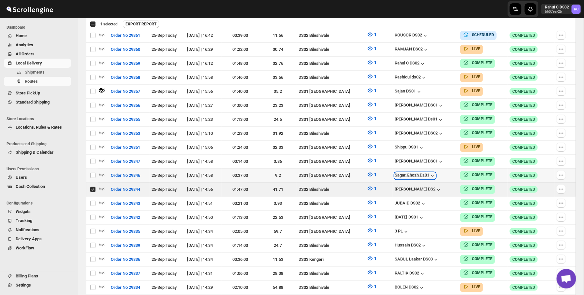
click at [415, 173] on div "Sagar Ghosh Ds01" at bounding box center [414, 176] width 41 height 7
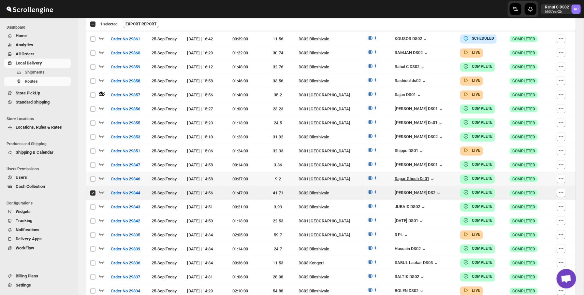
scroll to position [213, 0]
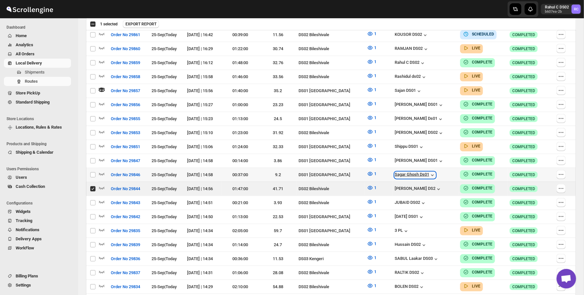
click at [417, 172] on div "Sagar Ghosh Ds01" at bounding box center [414, 175] width 41 height 7
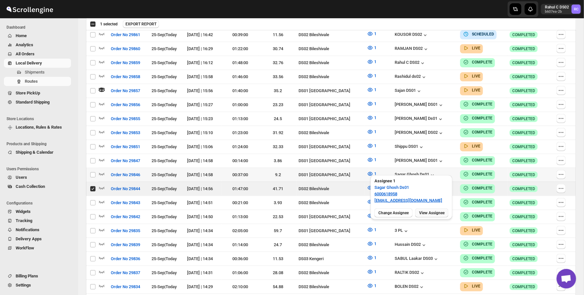
click at [429, 210] on span "View Assignee" at bounding box center [431, 212] width 25 height 5
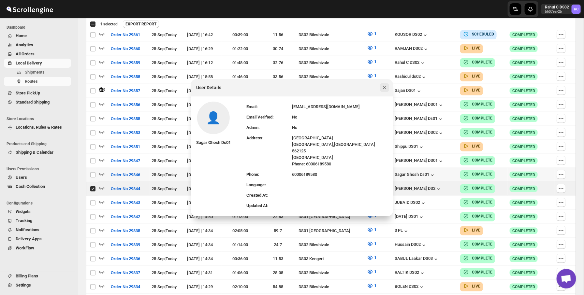
click at [383, 90] on icon "Close" at bounding box center [384, 87] width 7 height 7
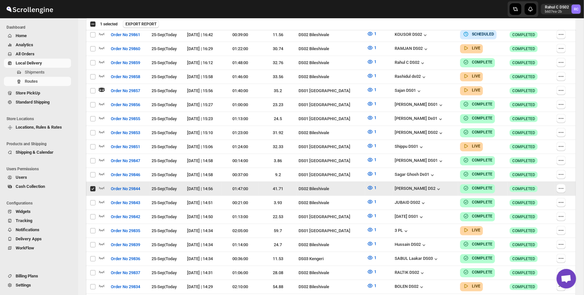
click at [94, 186] on input "Select route" at bounding box center [92, 188] width 5 height 5
checkbox input "false"
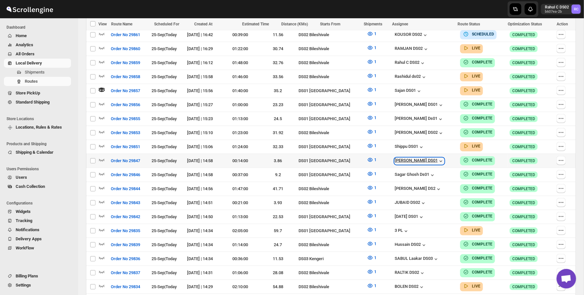
click at [411, 158] on div "[PERSON_NAME] DS01" at bounding box center [418, 161] width 49 height 7
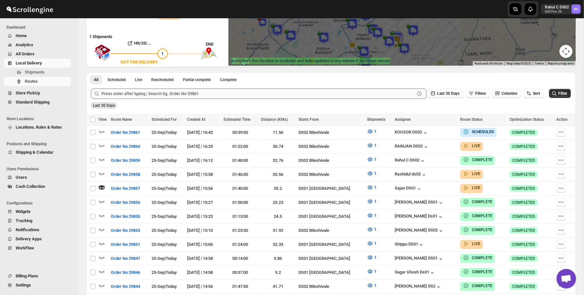
scroll to position [0, 0]
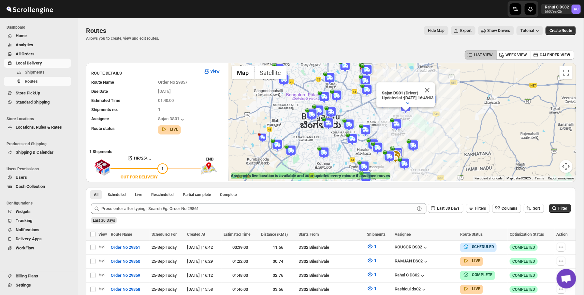
click at [481, 34] on button "Show Drivers" at bounding box center [496, 30] width 36 height 9
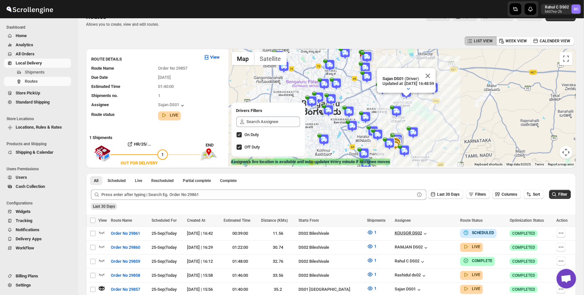
scroll to position [8, 0]
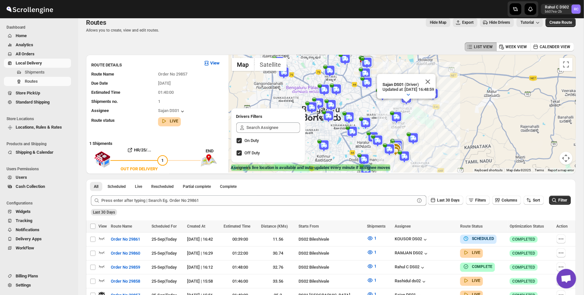
click at [332, 72] on img at bounding box center [329, 71] width 13 height 13
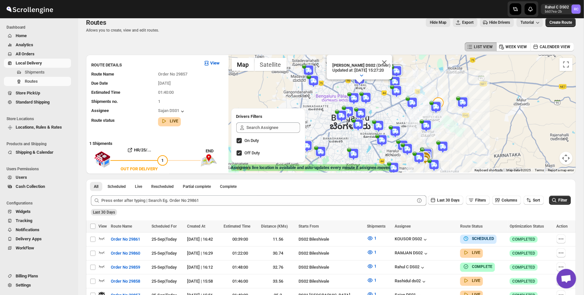
drag, startPoint x: 371, startPoint y: 130, endPoint x: 403, endPoint y: 108, distance: 39.1
click at [403, 108] on div "PRAKSH NEWAR DS02 (Driver) Updated at : 25/09/2025, 15:27:20 Duty mode Enabled …" at bounding box center [401, 114] width 347 height 118
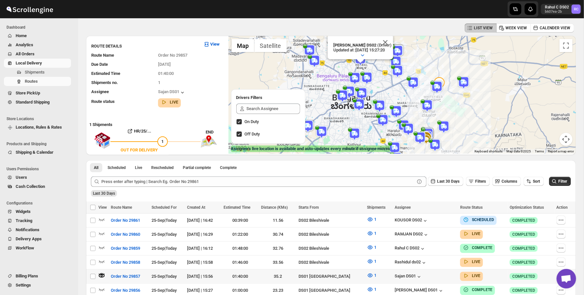
scroll to position [28, 0]
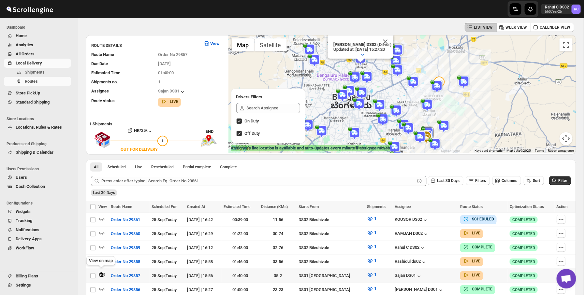
click at [101, 272] on icon "button" at bounding box center [101, 275] width 7 height 7
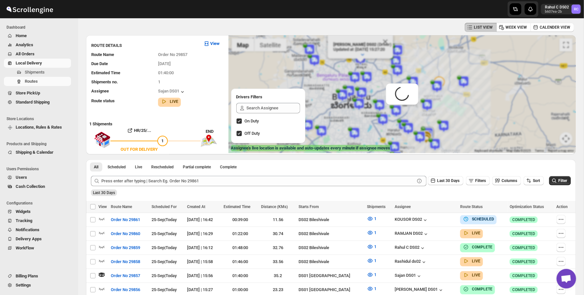
scroll to position [0, 0]
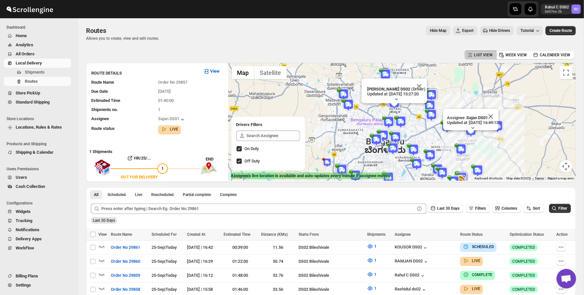
drag, startPoint x: 359, startPoint y: 119, endPoint x: 426, endPoint y: 149, distance: 72.6
click at [426, 149] on div "PRAKSH NEWAR DS02 (Driver) Updated at : 25/09/2025, 15:27:20 Duty mode Enabled …" at bounding box center [401, 122] width 347 height 118
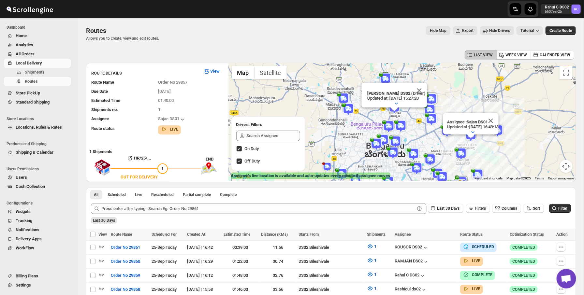
click at [383, 77] on img at bounding box center [385, 79] width 13 height 13
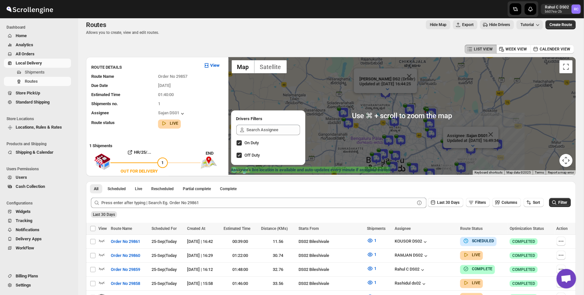
scroll to position [5, 0]
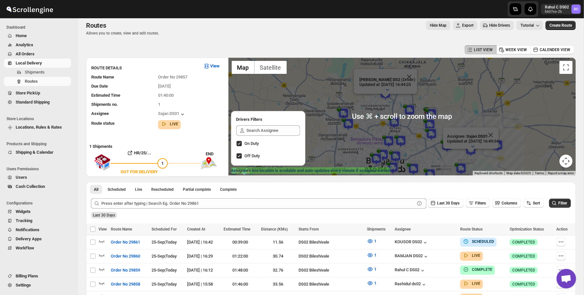
click at [426, 25] on button "Hide Map" at bounding box center [438, 25] width 24 height 9
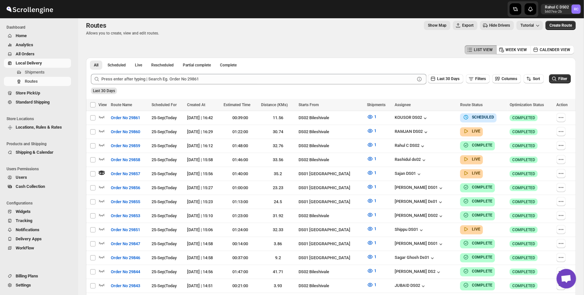
click at [432, 22] on button "Show Map" at bounding box center [437, 25] width 26 height 9
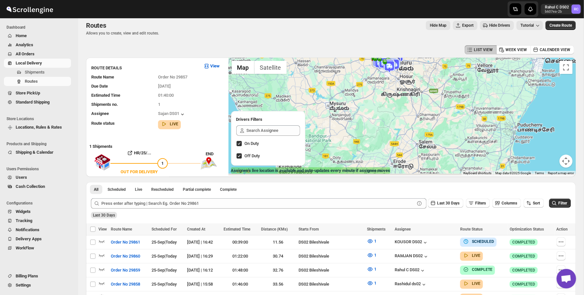
drag, startPoint x: 389, startPoint y: 87, endPoint x: 392, endPoint y: 65, distance: 21.4
click at [392, 65] on img at bounding box center [389, 66] width 13 height 13
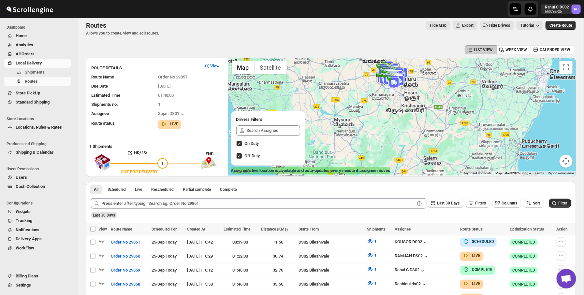
drag, startPoint x: 392, startPoint y: 66, endPoint x: 390, endPoint y: 123, distance: 56.7
click at [390, 123] on div "To navigate, press the arrow keys." at bounding box center [401, 117] width 347 height 118
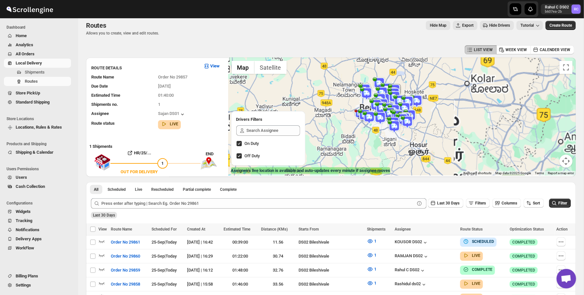
drag, startPoint x: 390, startPoint y: 123, endPoint x: 385, endPoint y: 170, distance: 46.9
click at [385, 169] on div "← Move left → Move right ↑ Move up ↓ Move down + Zoom in - Zoom out Home Jump l…" at bounding box center [401, 117] width 347 height 118
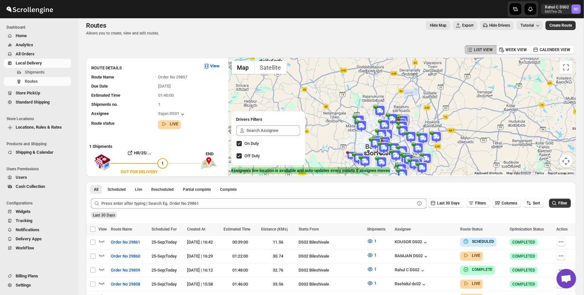
click at [379, 109] on img at bounding box center [379, 111] width 13 height 13
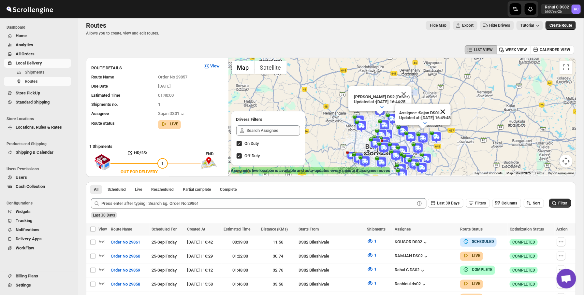
click at [446, 110] on button "Close" at bounding box center [443, 112] width 16 height 16
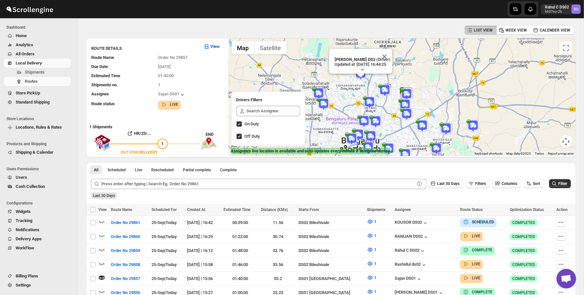
scroll to position [0, 0]
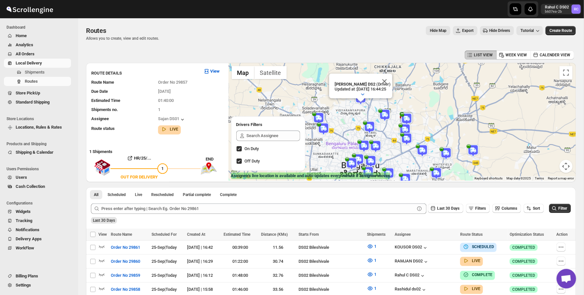
click at [349, 42] on div "Routes. This page is ready Routes Allows you to create, view and edit routes. H…" at bounding box center [330, 33] width 489 height 31
click at [239, 150] on input "On Duty" at bounding box center [238, 148] width 5 height 5
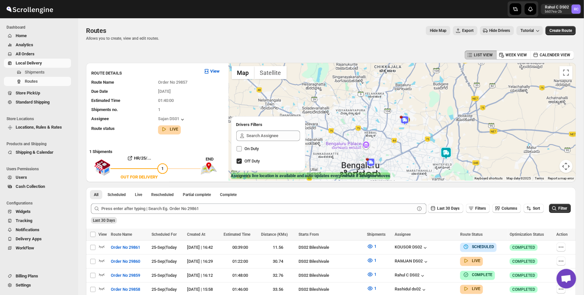
click at [239, 151] on input "On Duty" at bounding box center [238, 148] width 5 height 5
checkbox input "true"
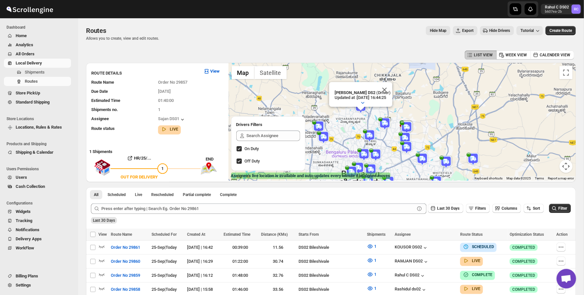
click at [240, 162] on input "Off Duty" at bounding box center [238, 161] width 5 height 5
click at [238, 160] on input "Off Duty" at bounding box center [238, 161] width 5 height 5
checkbox input "true"
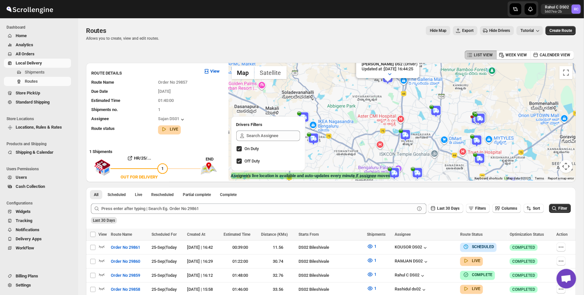
click at [407, 135] on img at bounding box center [405, 135] width 13 height 13
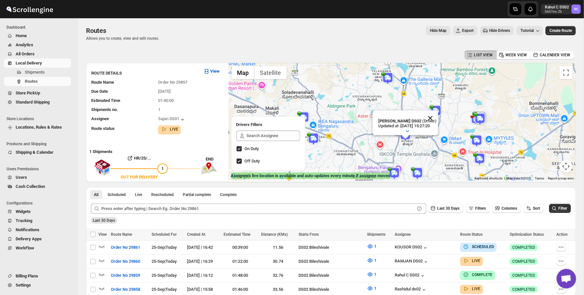
click at [437, 120] on button "Close" at bounding box center [430, 118] width 16 height 16
click at [103, 260] on div "View on map" at bounding box center [101, 263] width 32 height 14
click at [102, 261] on icon "button" at bounding box center [102, 261] width 6 height 3
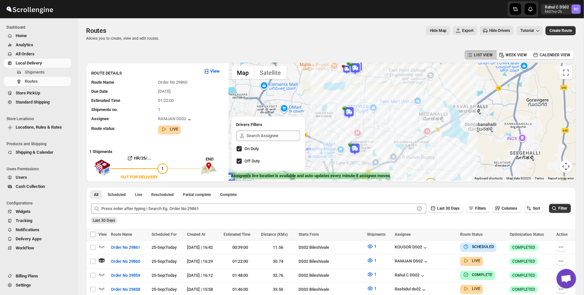
drag, startPoint x: 397, startPoint y: 139, endPoint x: 383, endPoint y: 175, distance: 38.3
click at [383, 175] on div "← Move left → Move right ↑ Move up ↓ Move down + Zoom in - Zoom out Home Jump l…" at bounding box center [401, 122] width 347 height 118
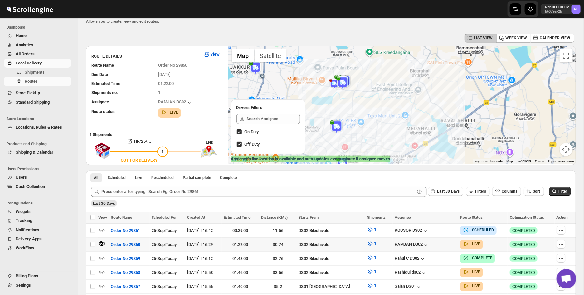
scroll to position [18, 0]
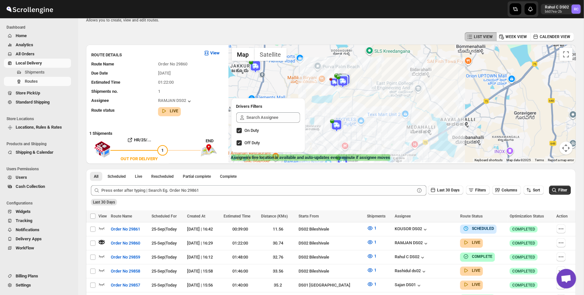
click at [346, 84] on img at bounding box center [342, 81] width 13 height 13
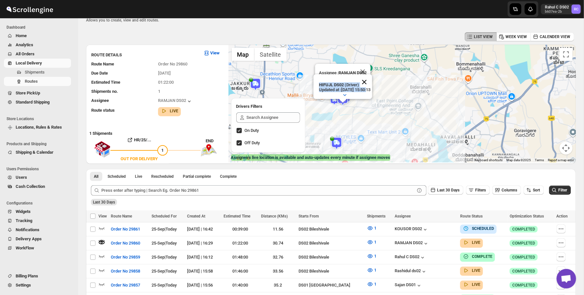
drag, startPoint x: 362, startPoint y: 92, endPoint x: 372, endPoint y: 90, distance: 9.6
click at [372, 90] on div "HIFUJL DS02 (Driver) Updated at : 25/09/2025, 15:50:13 Duty mode Enabled Batter…" at bounding box center [342, 86] width 59 height 25
click at [372, 87] on button "Close" at bounding box center [364, 82] width 16 height 16
click at [349, 17] on div at bounding box center [292, 9] width 156 height 18
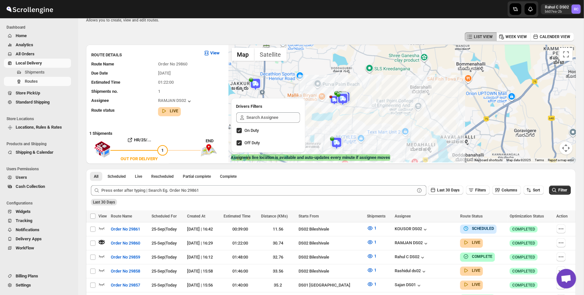
click at [349, 17] on div at bounding box center [292, 9] width 156 height 18
click at [343, 98] on img at bounding box center [342, 99] width 13 height 13
click at [341, 96] on button "button" at bounding box center [344, 94] width 14 height 9
click at [347, 53] on icon "button" at bounding box center [344, 51] width 7 height 7
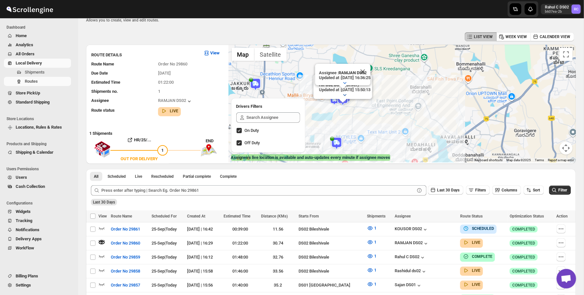
click at [342, 142] on img at bounding box center [336, 143] width 13 height 13
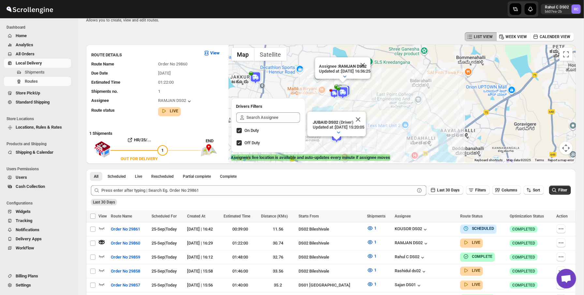
click at [143, 180] on div "All Scheduled Live Rescheduled Partial complete Complete More views All Schedul…" at bounding box center [177, 176] width 182 height 14
click at [142, 174] on span "Live" at bounding box center [138, 176] width 7 height 5
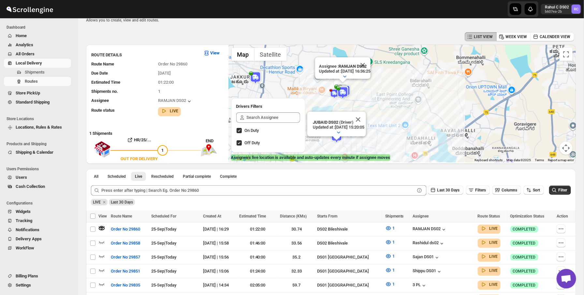
click at [311, 23] on div "Routes. This page is ready Routes Allows you to create, view and edit routes. H…" at bounding box center [330, 15] width 489 height 31
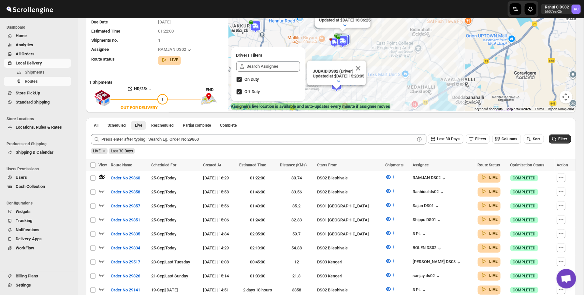
scroll to position [0, 0]
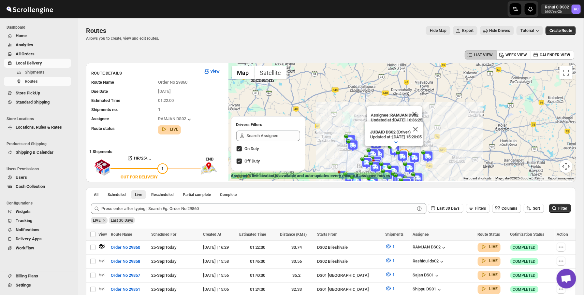
click at [360, 31] on div "Hide Map Export Hide Drivers Tutorial" at bounding box center [353, 30] width 378 height 9
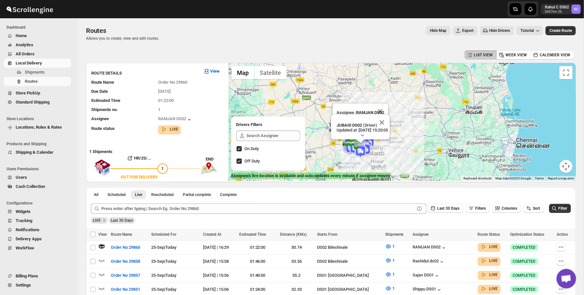
click at [337, 24] on div "Routes. This page is ready Routes Allows you to create, view and edit routes. H…" at bounding box center [330, 33] width 489 height 31
click at [275, 38] on div "Routes Allows you to create, view and edit routes. Hide Map Export Hide Drivers…" at bounding box center [330, 33] width 489 height 15
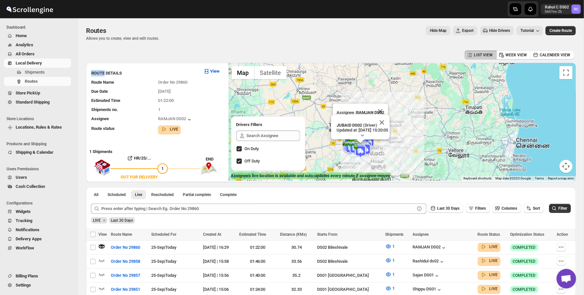
click at [158, 32] on div "Routes" at bounding box center [122, 30] width 73 height 9
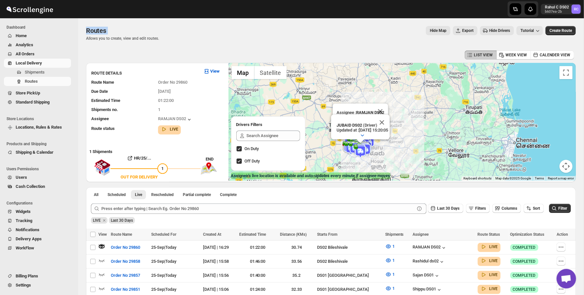
click at [158, 32] on div "Routes" at bounding box center [122, 30] width 73 height 9
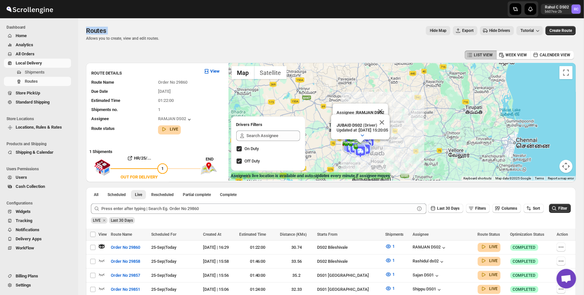
click at [236, 25] on div "Routes. This page is ready Routes Allows you to create, view and edit routes. H…" at bounding box center [330, 33] width 489 height 31
click at [224, 31] on div "Hide Map Export Hide Drivers Tutorial" at bounding box center [353, 30] width 378 height 9
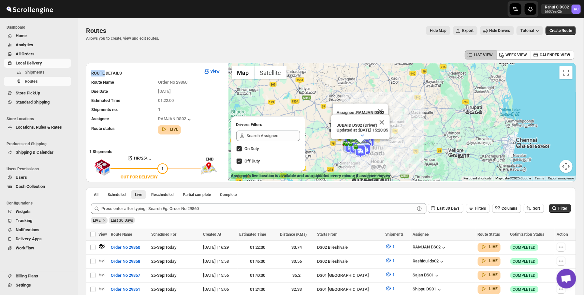
click at [224, 31] on div "Hide Map Export Hide Drivers Tutorial" at bounding box center [353, 30] width 378 height 9
click at [136, 37] on p "Allows you to create, view and edit routes." at bounding box center [122, 38] width 73 height 5
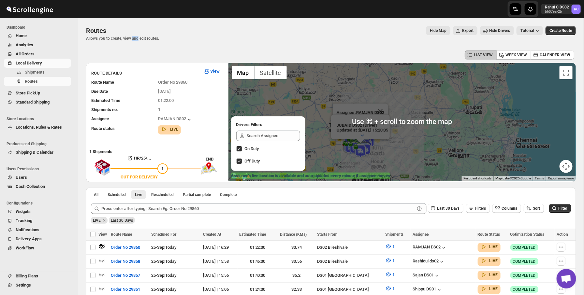
scroll to position [27, 0]
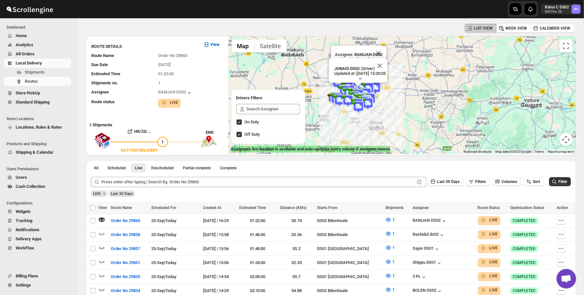
drag, startPoint x: 362, startPoint y: 123, endPoint x: 363, endPoint y: 94, distance: 29.3
click at [402, 69] on div "To navigate, press the arrow keys." at bounding box center [575, 69] width 347 height 0
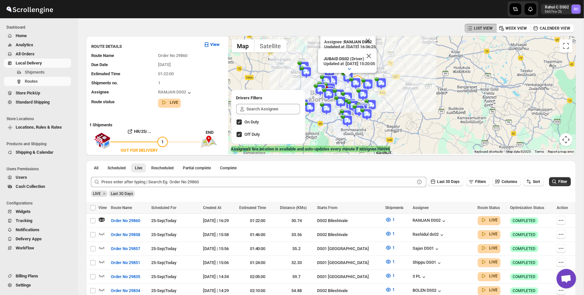
drag, startPoint x: 344, startPoint y: 99, endPoint x: 395, endPoint y: 104, distance: 51.4
click at [395, 104] on div "Assignee : RAMJAN DS02 Updated at : 25/09/2025, 16:36:25 Duty mode Enabled Batt…" at bounding box center [401, 95] width 347 height 118
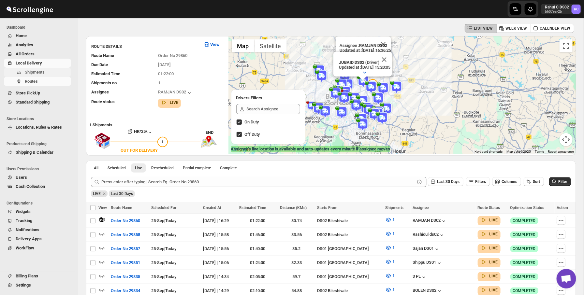
click at [55, 71] on span "Shipments" at bounding box center [47, 72] width 45 height 7
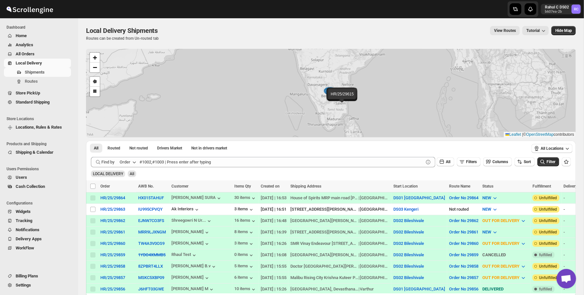
click at [245, 29] on div "View Routes Tutorial" at bounding box center [356, 30] width 383 height 9
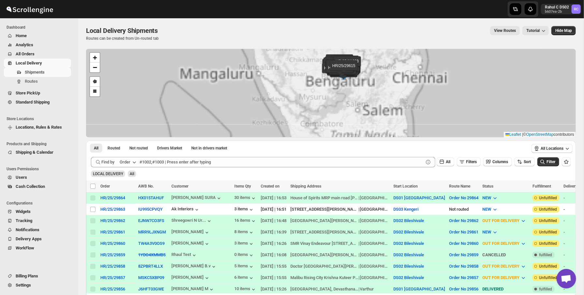
click at [342, 98] on div "HR/25/29864 HR/25/29863 HR/25/29862 HR/25/29861 HR/25/29860 HR/25/29859 HR/25/2…" at bounding box center [330, 93] width 489 height 89
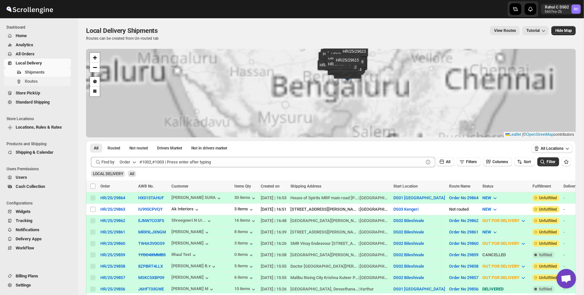
click at [67, 79] on span "Routes" at bounding box center [47, 81] width 45 height 7
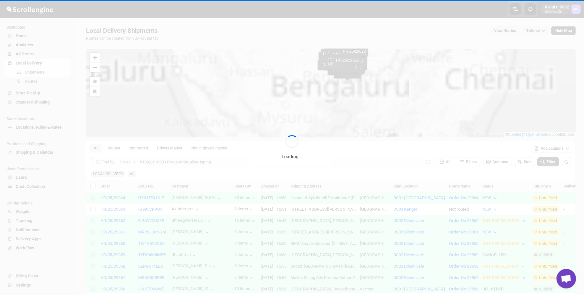
click at [54, 73] on div "Loading..." at bounding box center [292, 147] width 584 height 295
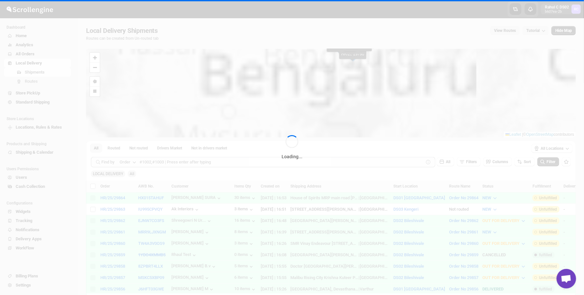
click at [54, 73] on div "Loading..." at bounding box center [292, 147] width 584 height 295
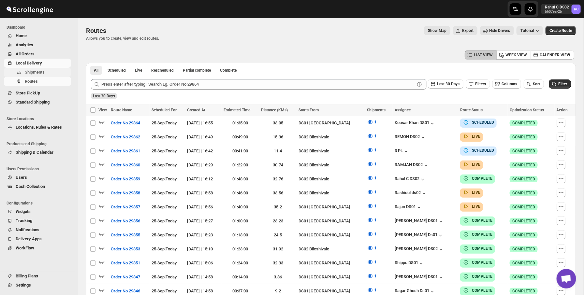
click at [64, 72] on span "Shipments" at bounding box center [47, 72] width 45 height 7
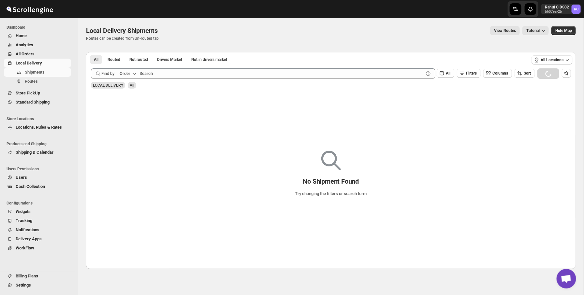
click at [326, 53] on div "All Routed Not routed Drivers Market Not in drivers market More Filters All Rou…" at bounding box center [307, 59] width 442 height 14
click at [326, 32] on div "View Routes Tutorial" at bounding box center [356, 30] width 383 height 9
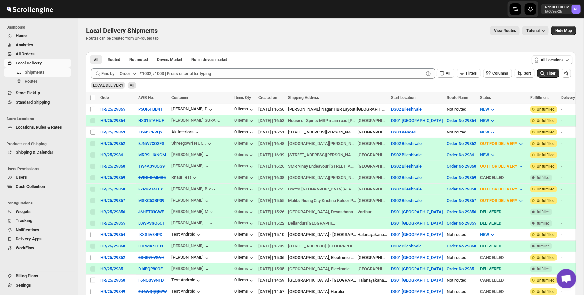
click at [314, 17] on div at bounding box center [292, 9] width 156 height 18
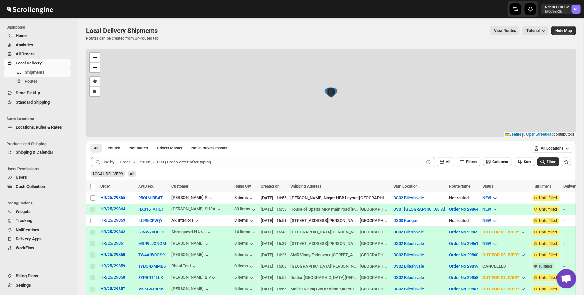
click at [309, 30] on div "View Routes Tutorial" at bounding box center [356, 30] width 383 height 9
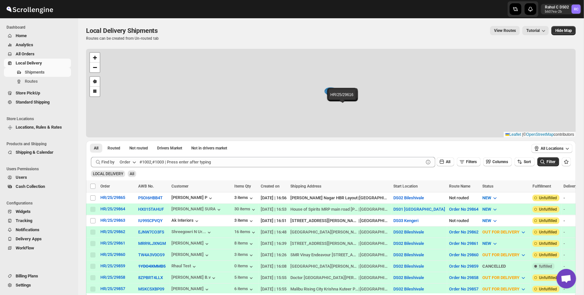
click at [300, 31] on div "View Routes Tutorial" at bounding box center [356, 30] width 383 height 9
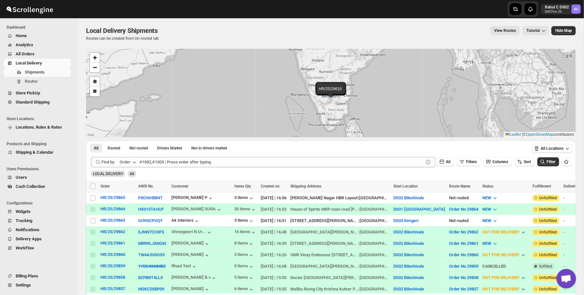
click at [233, 35] on div "Local Delivery Shipments Routes can be created from Un-routed tab View Routes T…" at bounding box center [330, 33] width 489 height 15
click at [116, 28] on span "Local Delivery Shipments" at bounding box center [122, 31] width 72 height 8
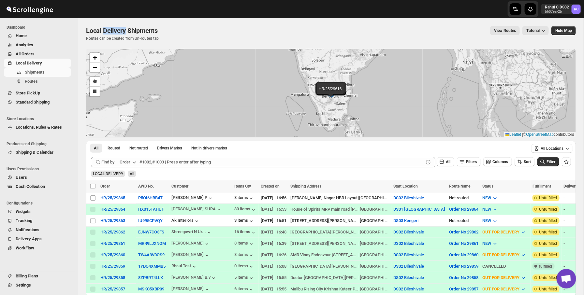
click at [116, 28] on span "Local Delivery Shipments" at bounding box center [122, 31] width 72 height 8
click at [151, 42] on div "Local Delivery Shipments. This page is ready Local Delivery Shipments Routes ca…" at bounding box center [330, 33] width 489 height 31
